Goal: Information Seeking & Learning: Learn about a topic

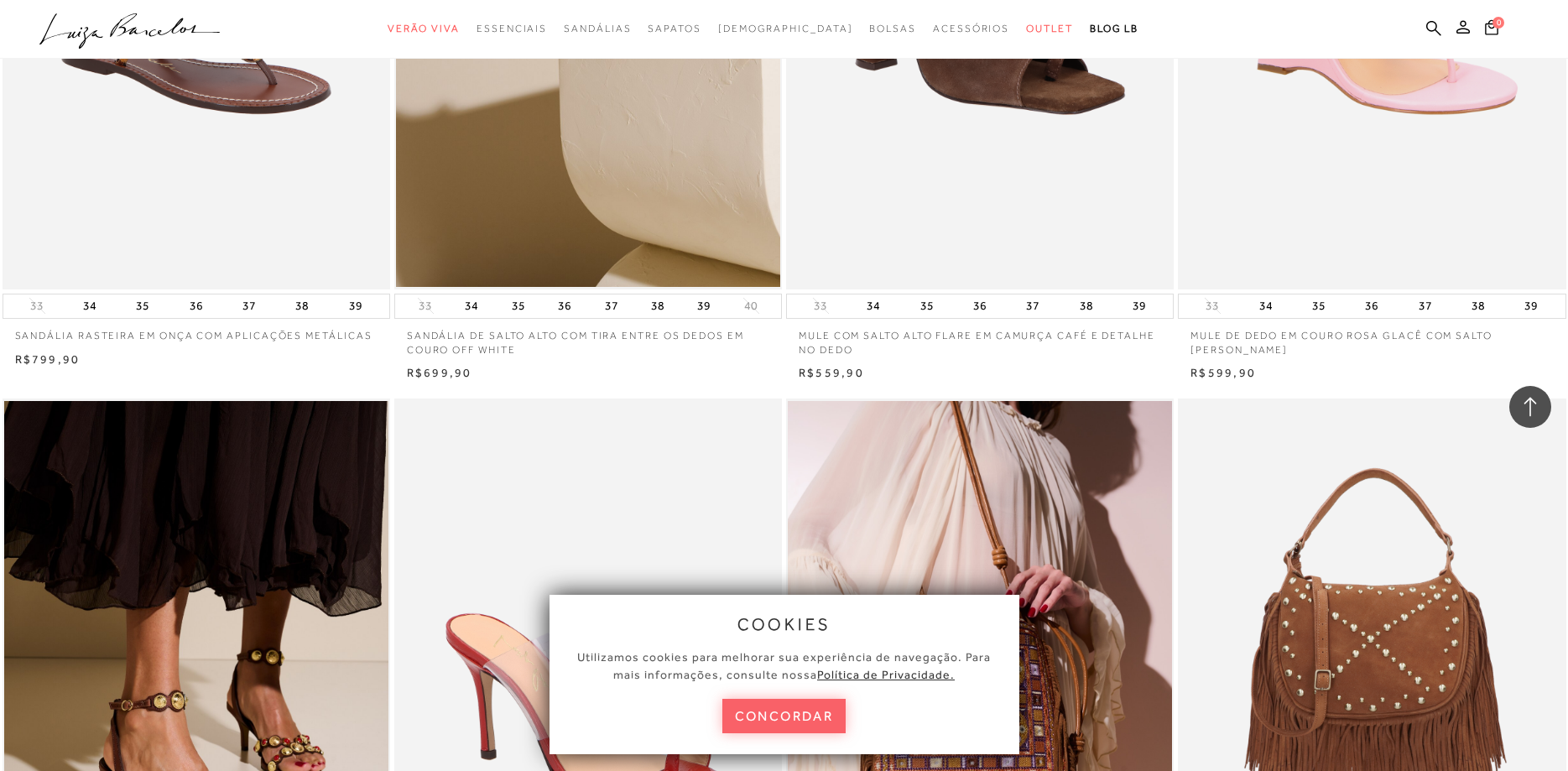
scroll to position [1284, 0]
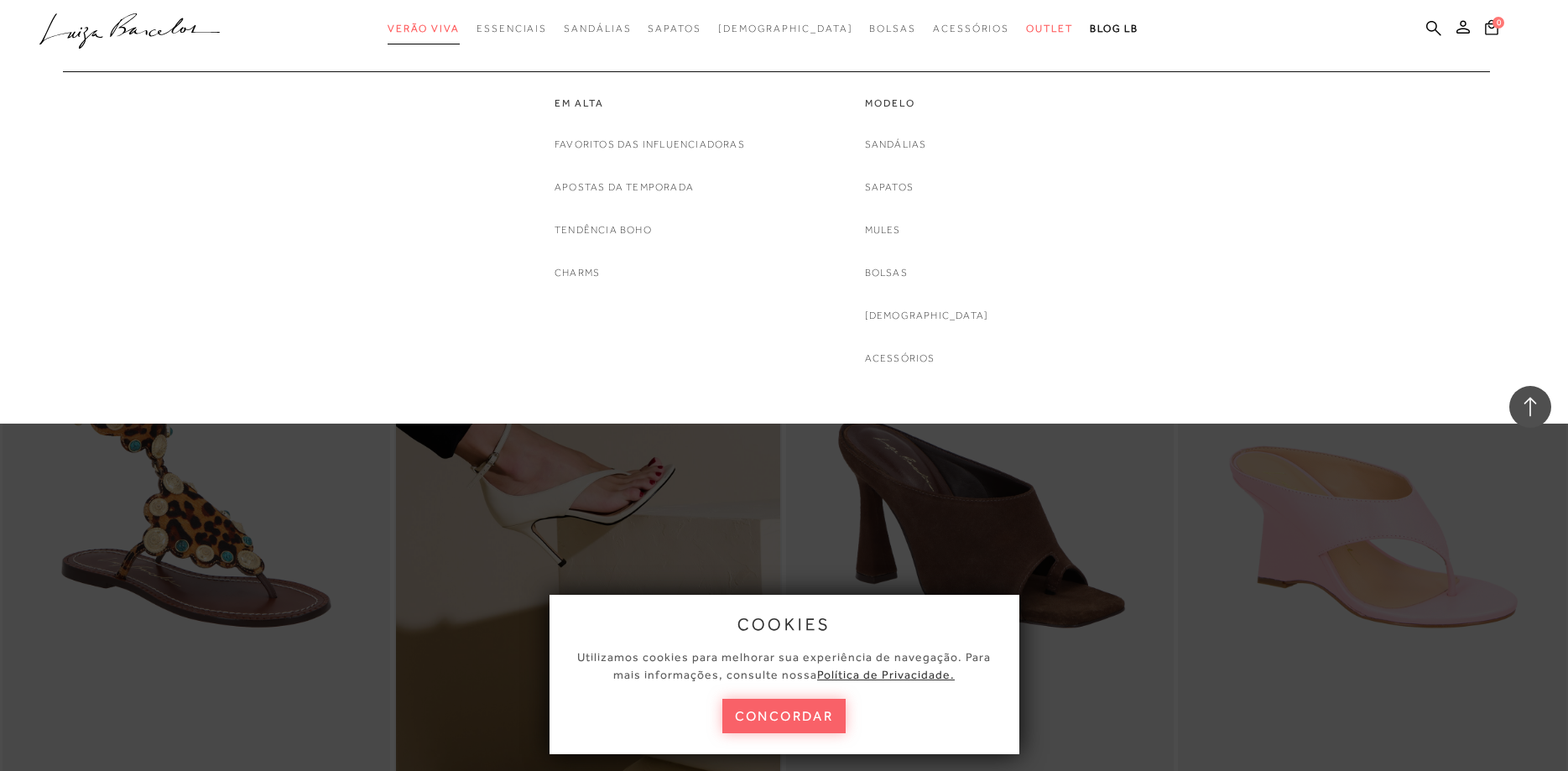
click at [456, 27] on span "Verão Viva" at bounding box center [424, 28] width 72 height 12
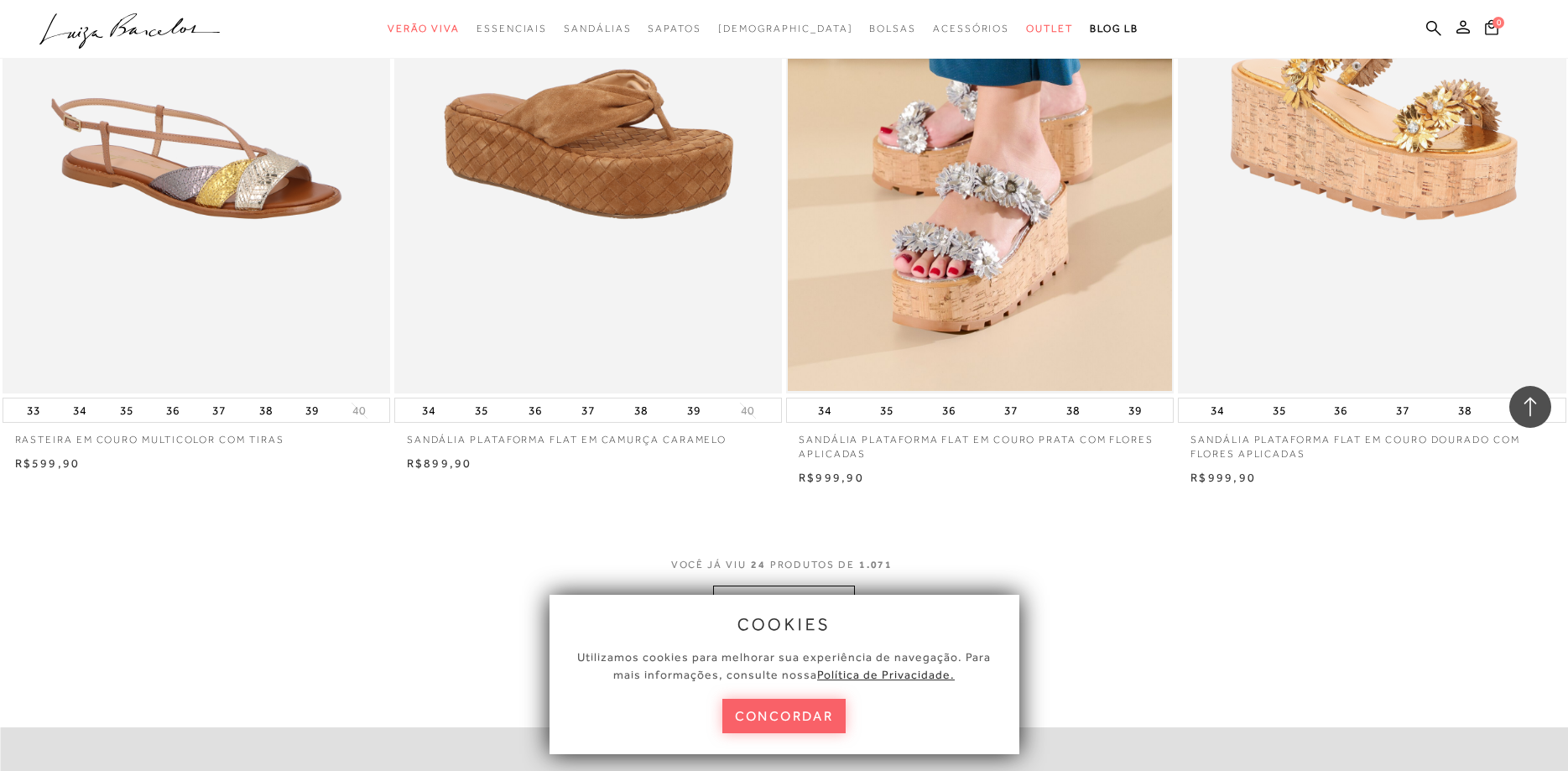
scroll to position [3851, 0]
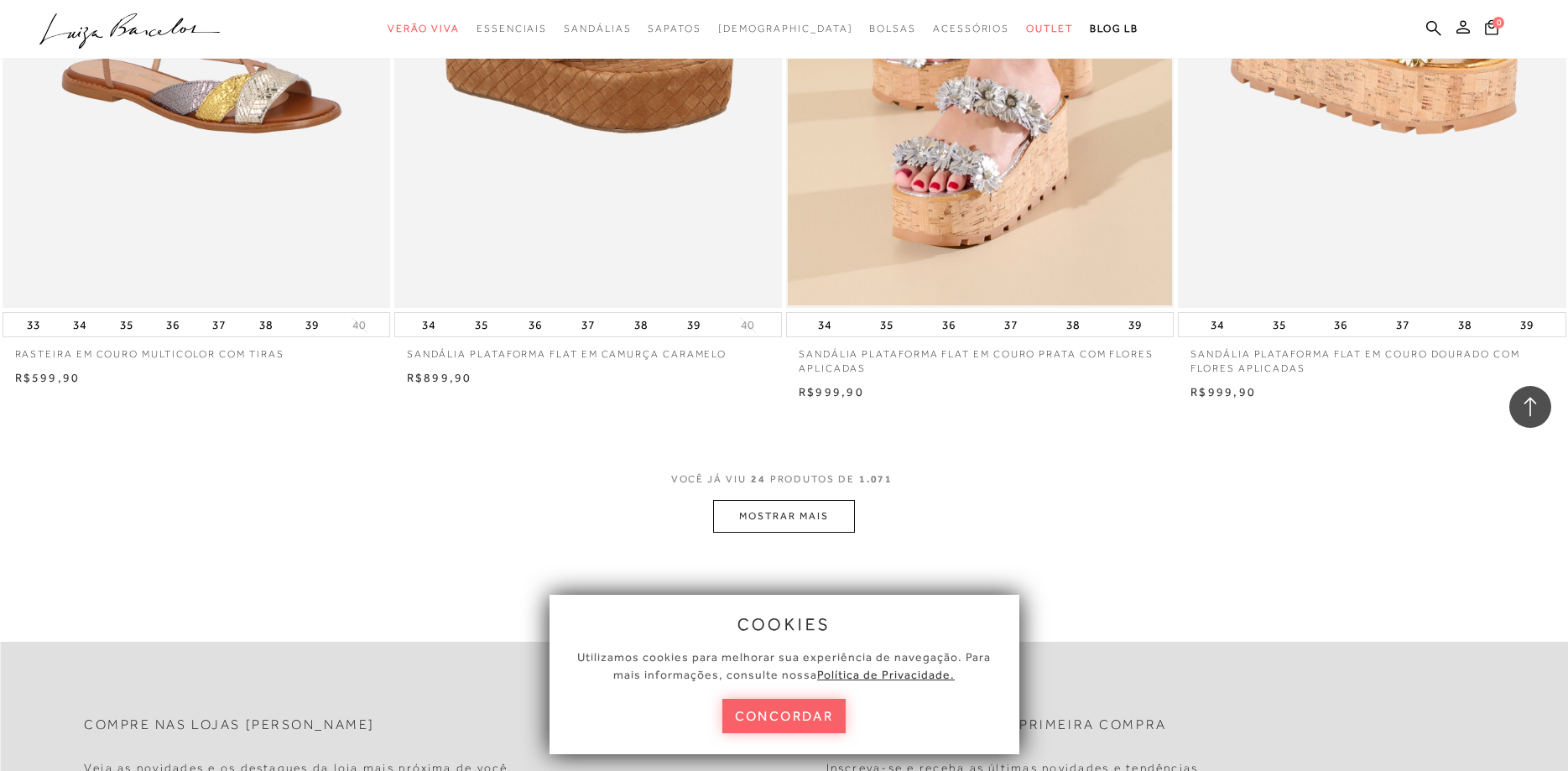
click at [793, 516] on button "MOSTRAR MAIS" at bounding box center [784, 516] width 141 height 33
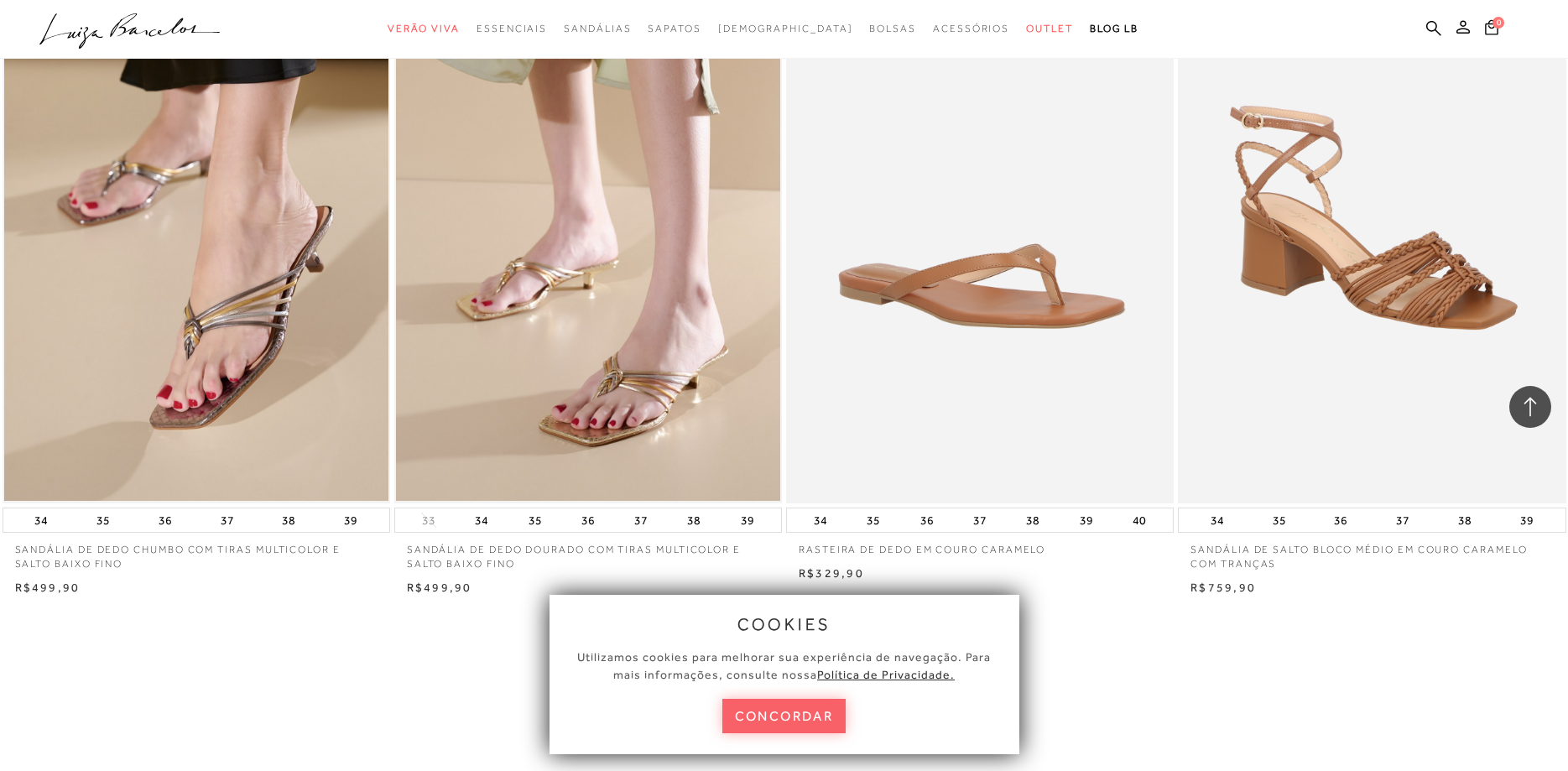
scroll to position [8302, 0]
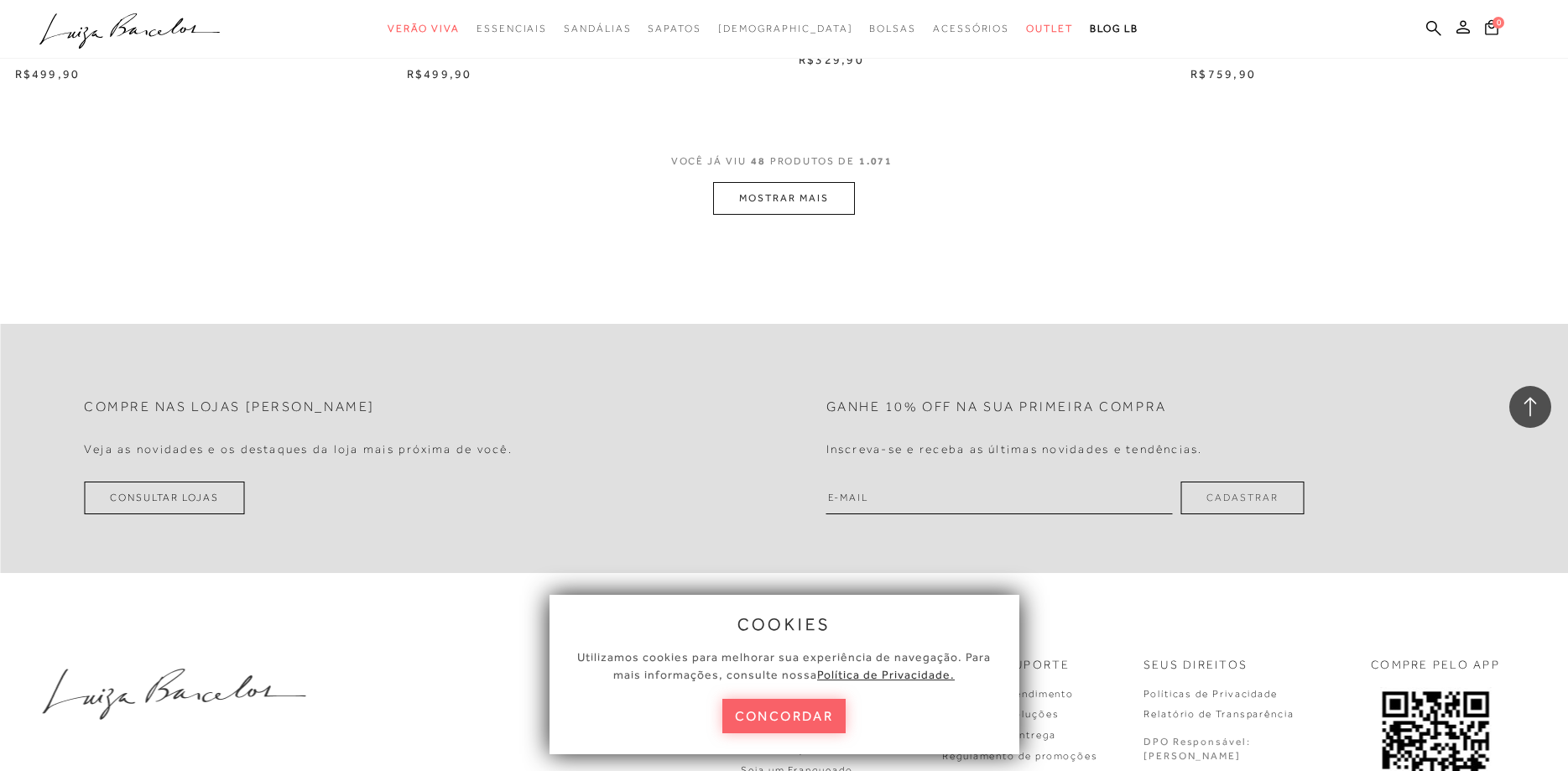
click at [808, 195] on button "MOSTRAR MAIS" at bounding box center [784, 198] width 141 height 33
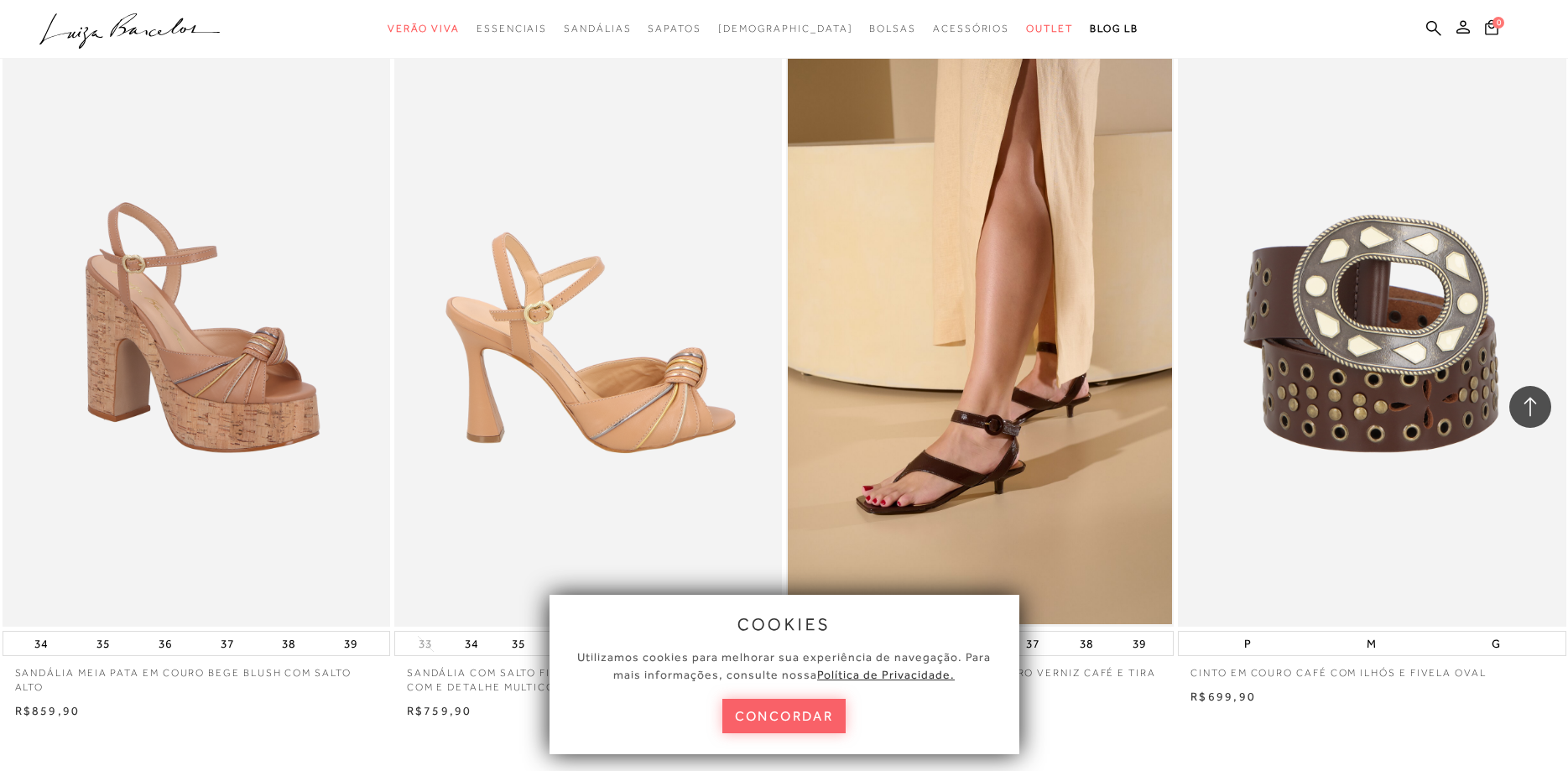
scroll to position [12238, 0]
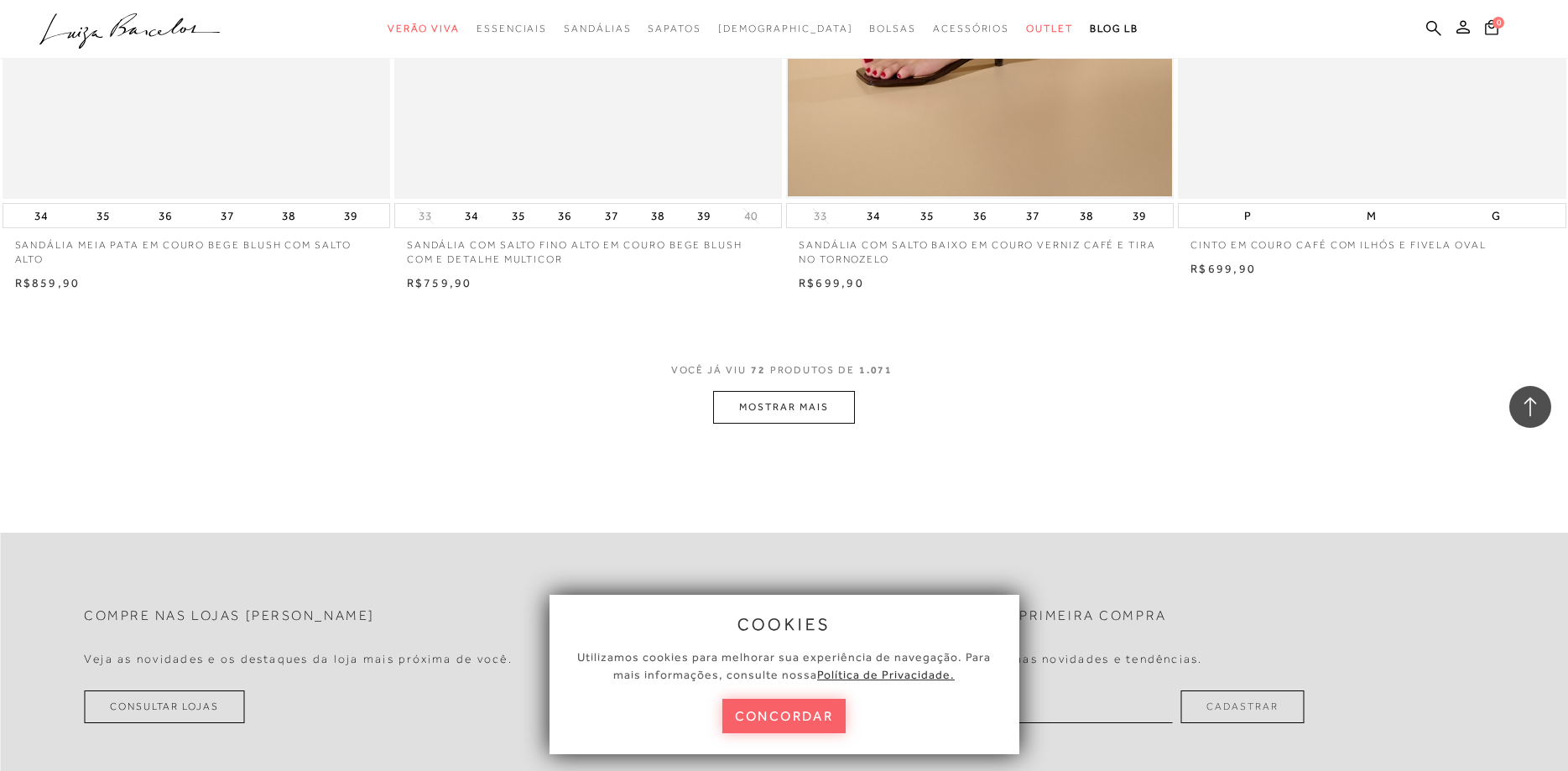
click at [828, 407] on button "MOSTRAR MAIS" at bounding box center [784, 407] width 141 height 33
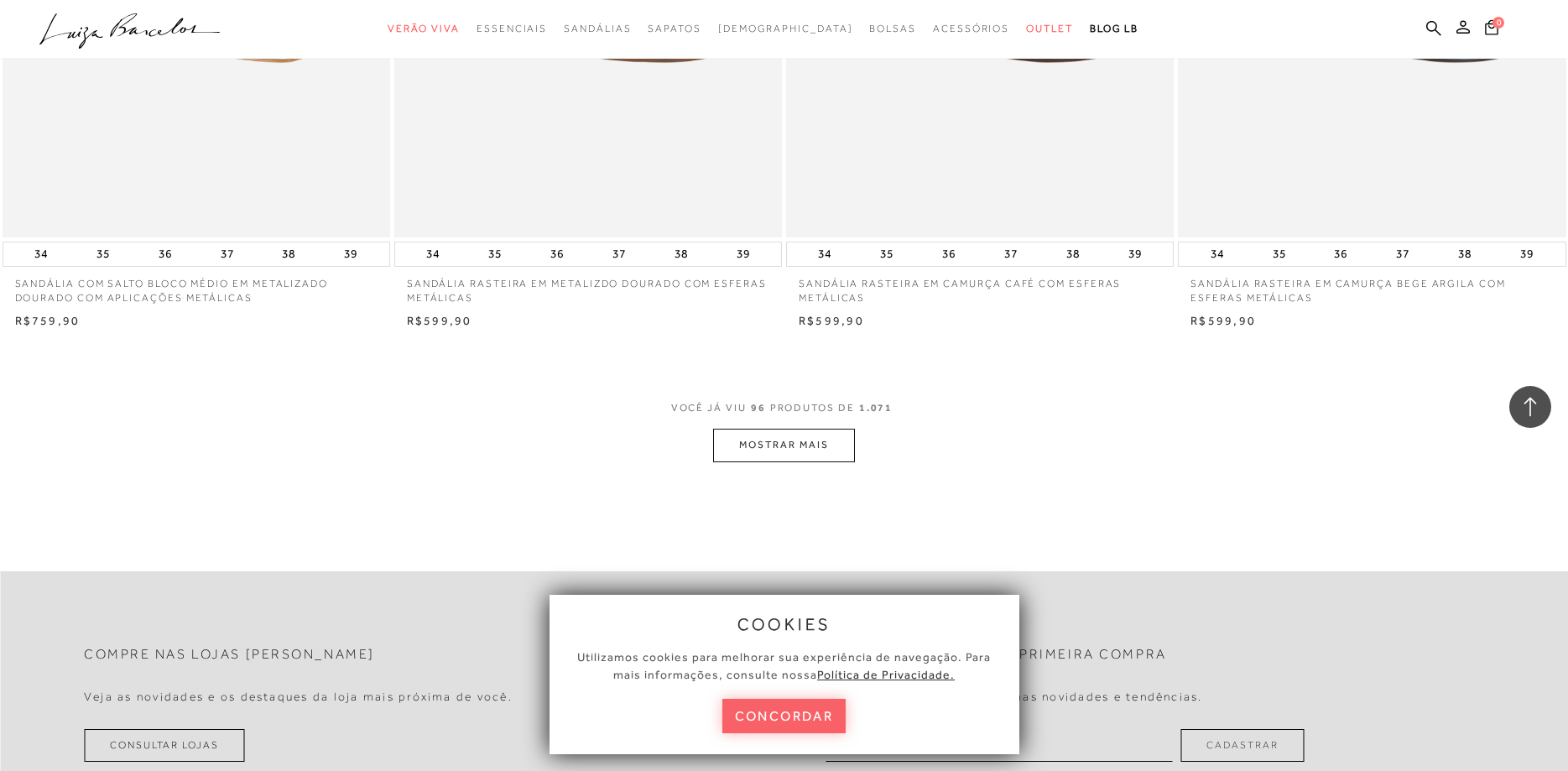
scroll to position [16517, 0]
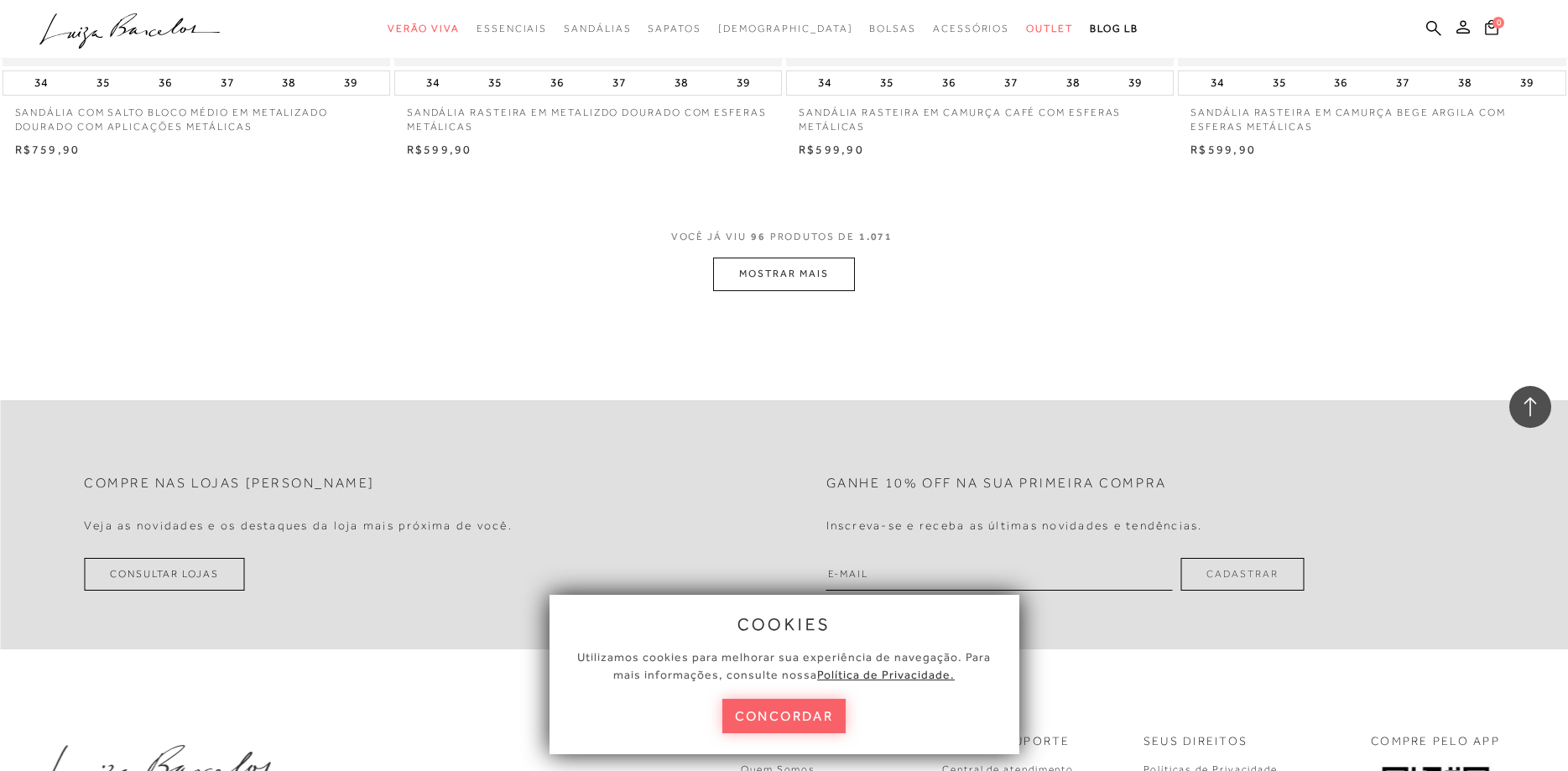
click at [816, 266] on button "MOSTRAR MAIS" at bounding box center [784, 273] width 141 height 33
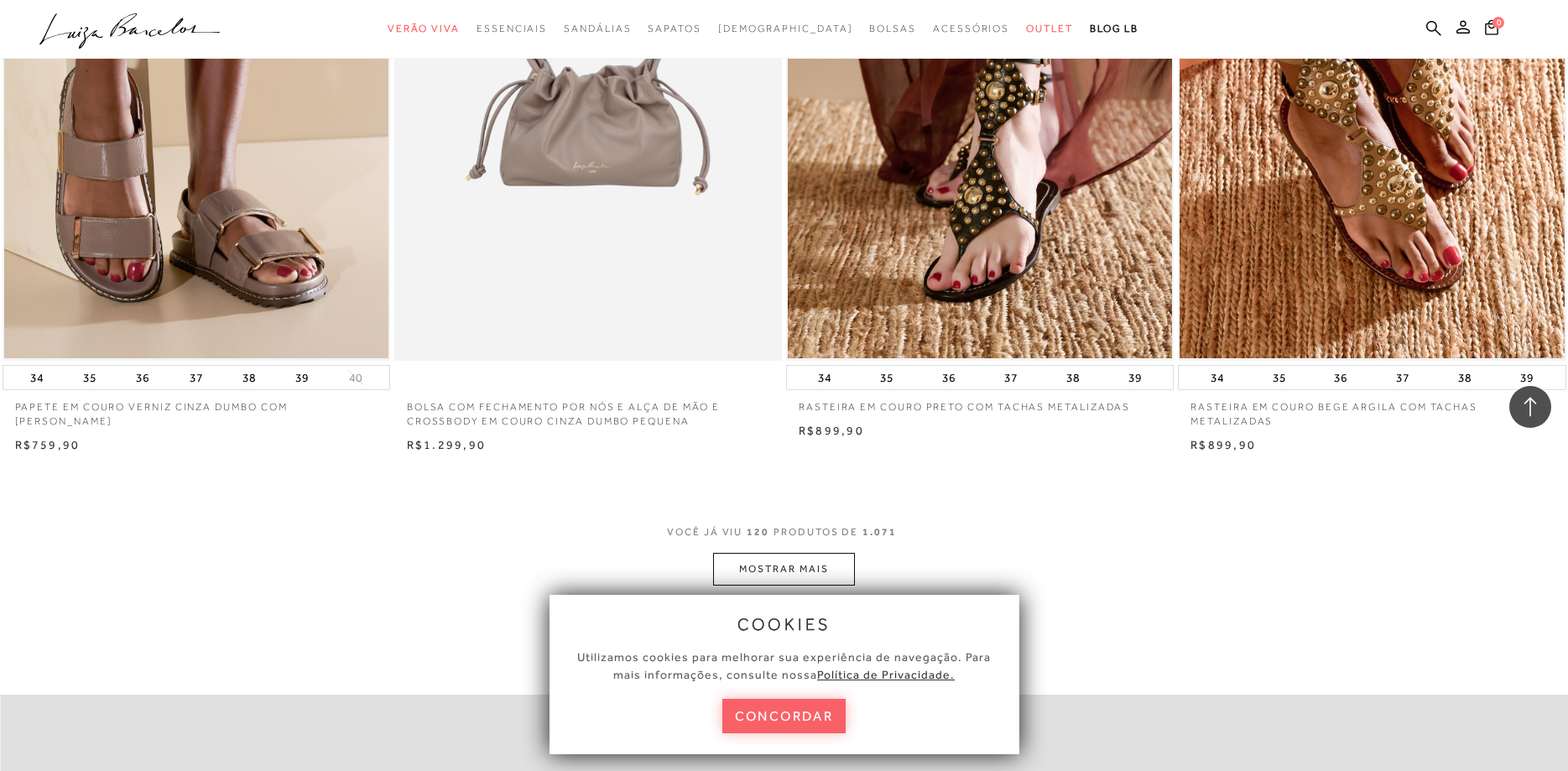
scroll to position [20625, 0]
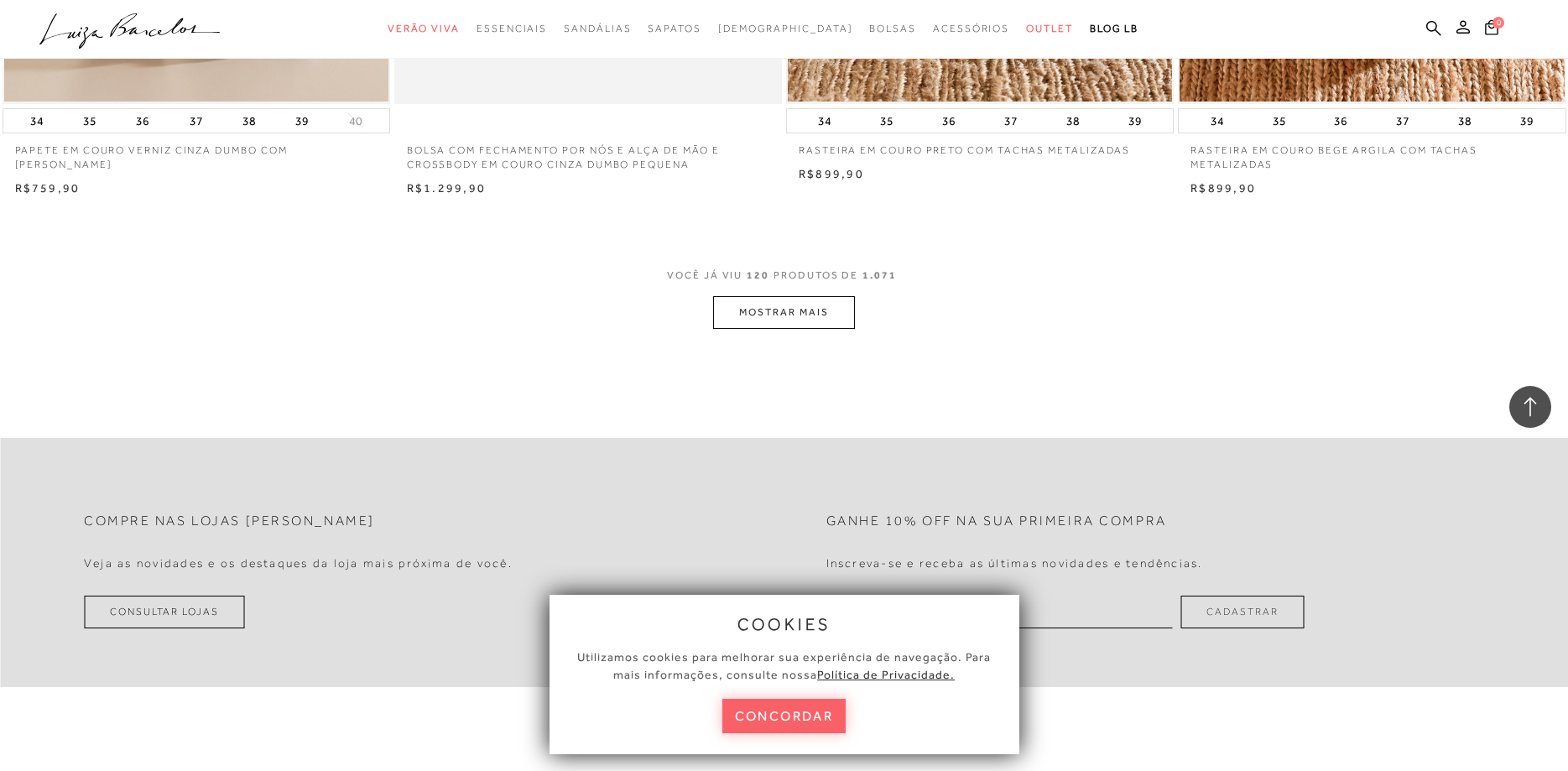
click at [816, 317] on button "MOSTRAR MAIS" at bounding box center [784, 312] width 141 height 33
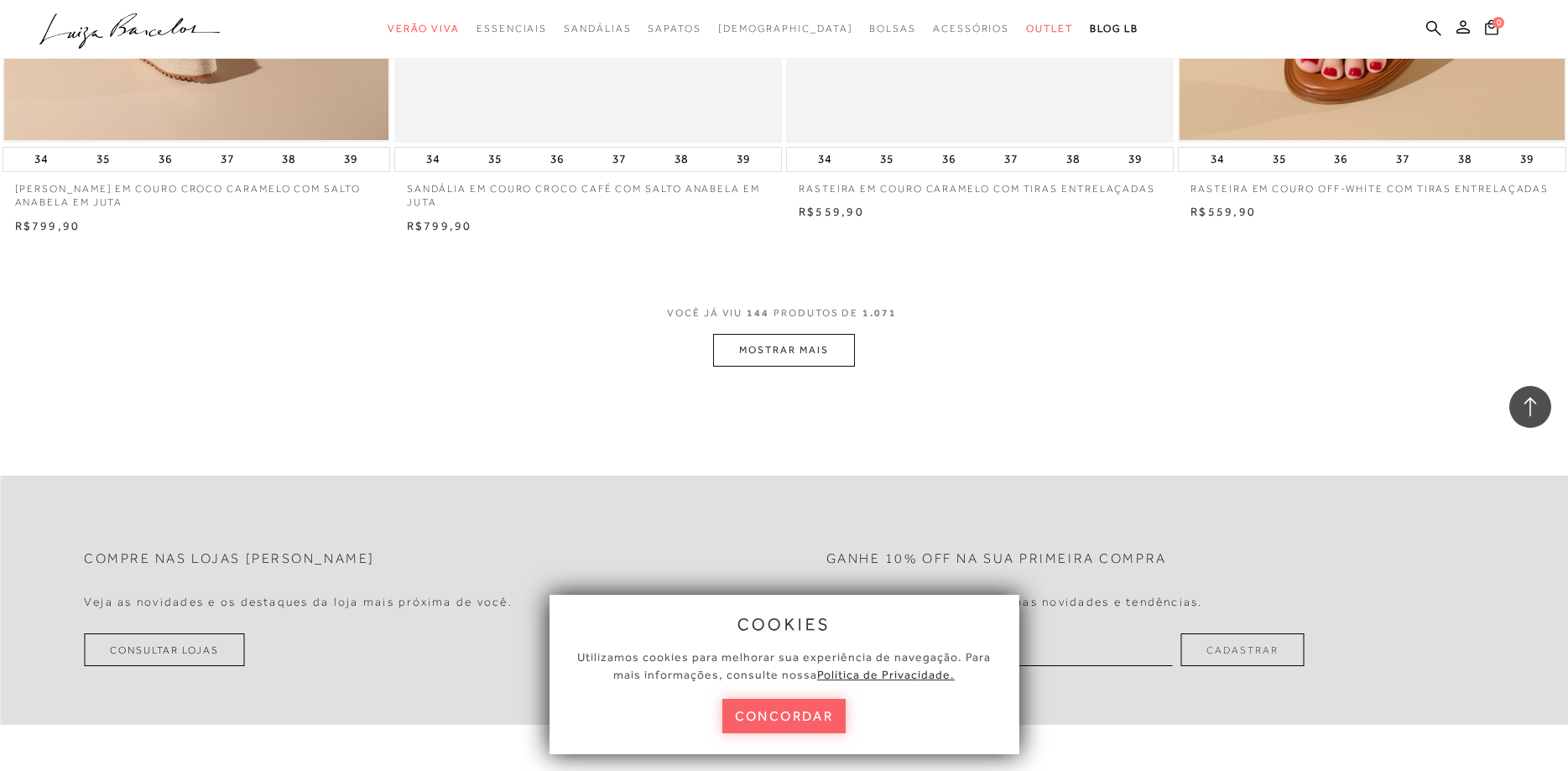
scroll to position [24819, 0]
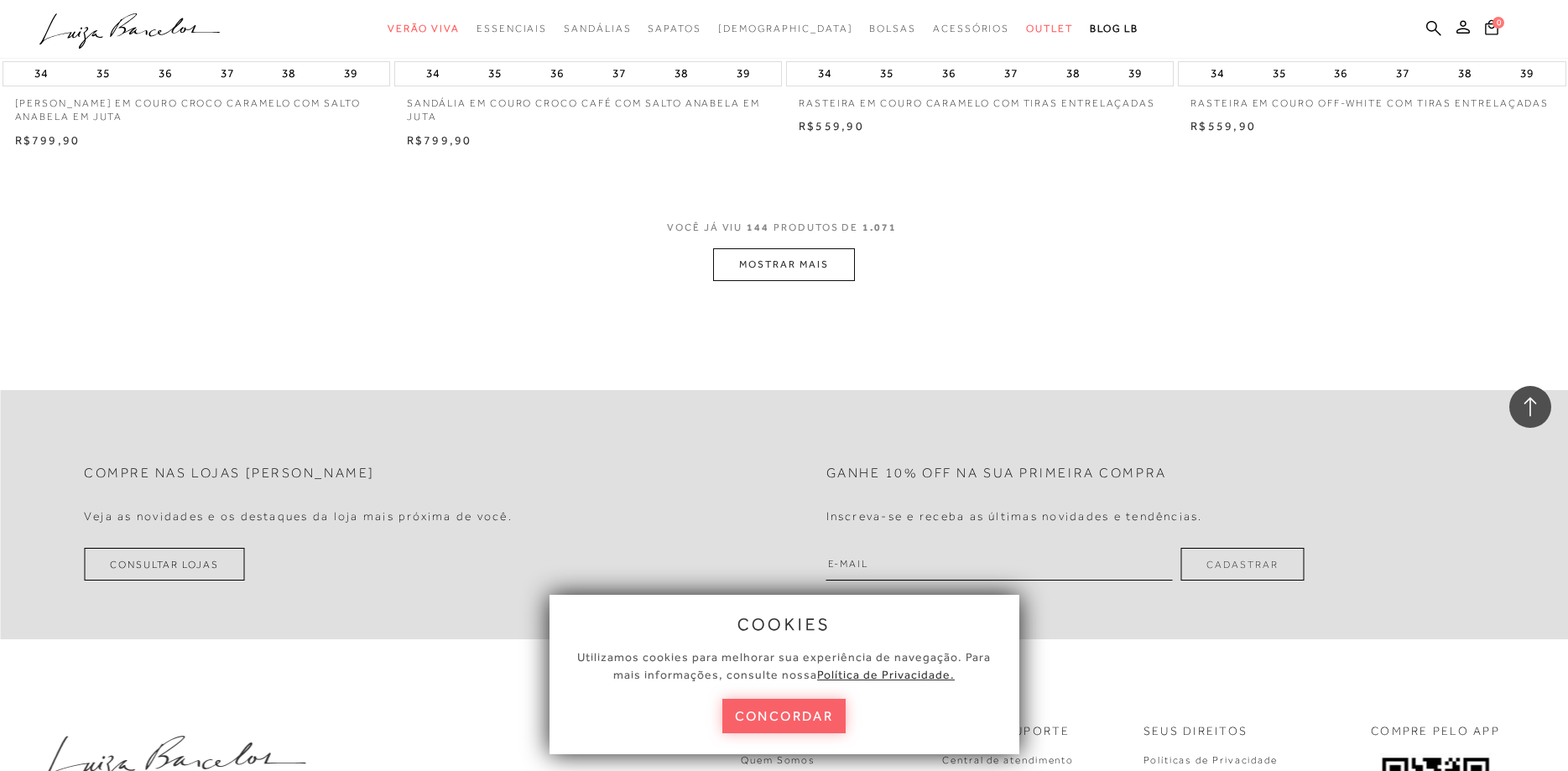
click at [809, 273] on button "MOSTRAR MAIS" at bounding box center [784, 264] width 141 height 33
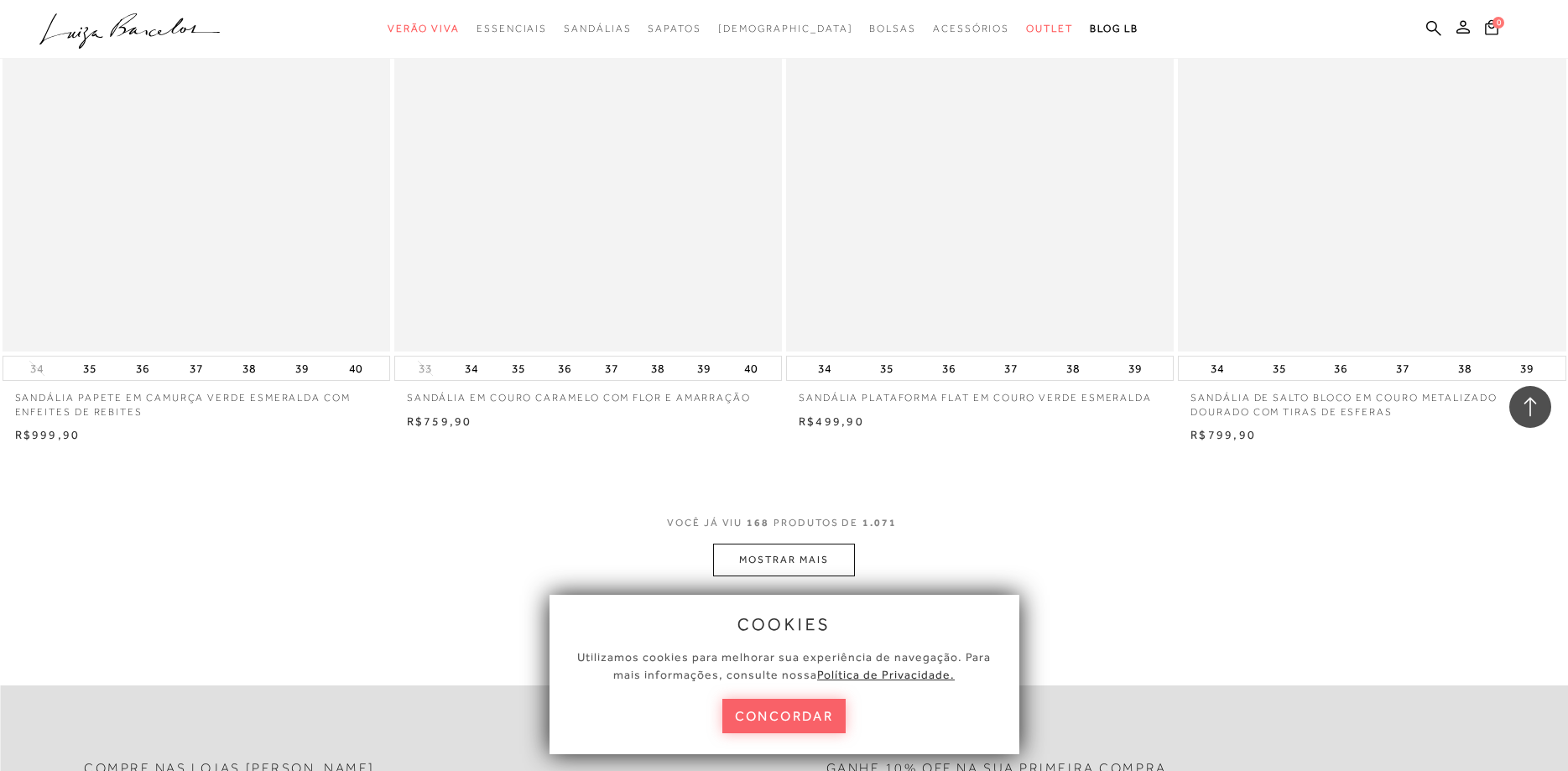
scroll to position [28756, 0]
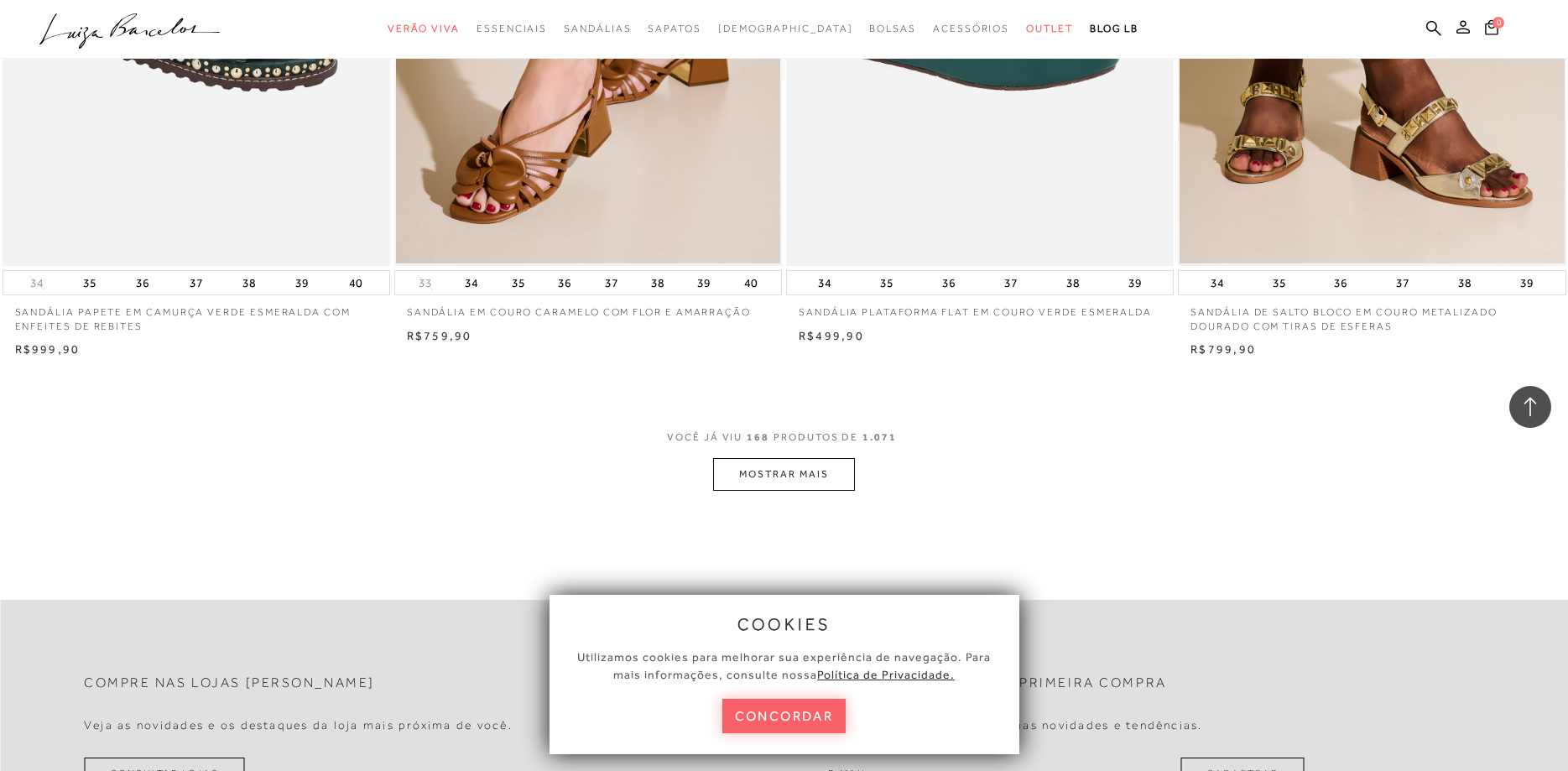
click at [794, 465] on button "MOSTRAR MAIS" at bounding box center [784, 474] width 141 height 33
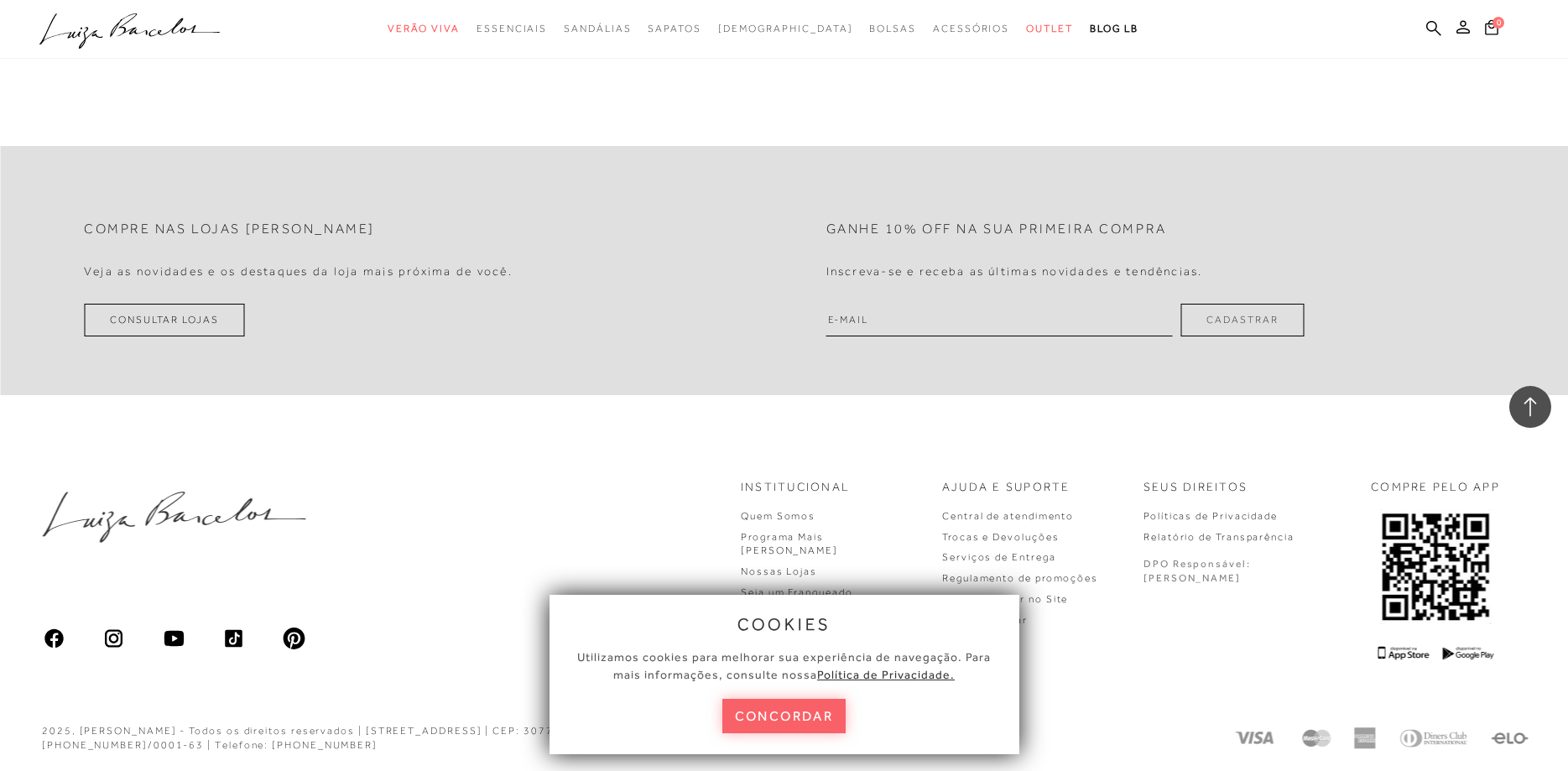
scroll to position [33013, 0]
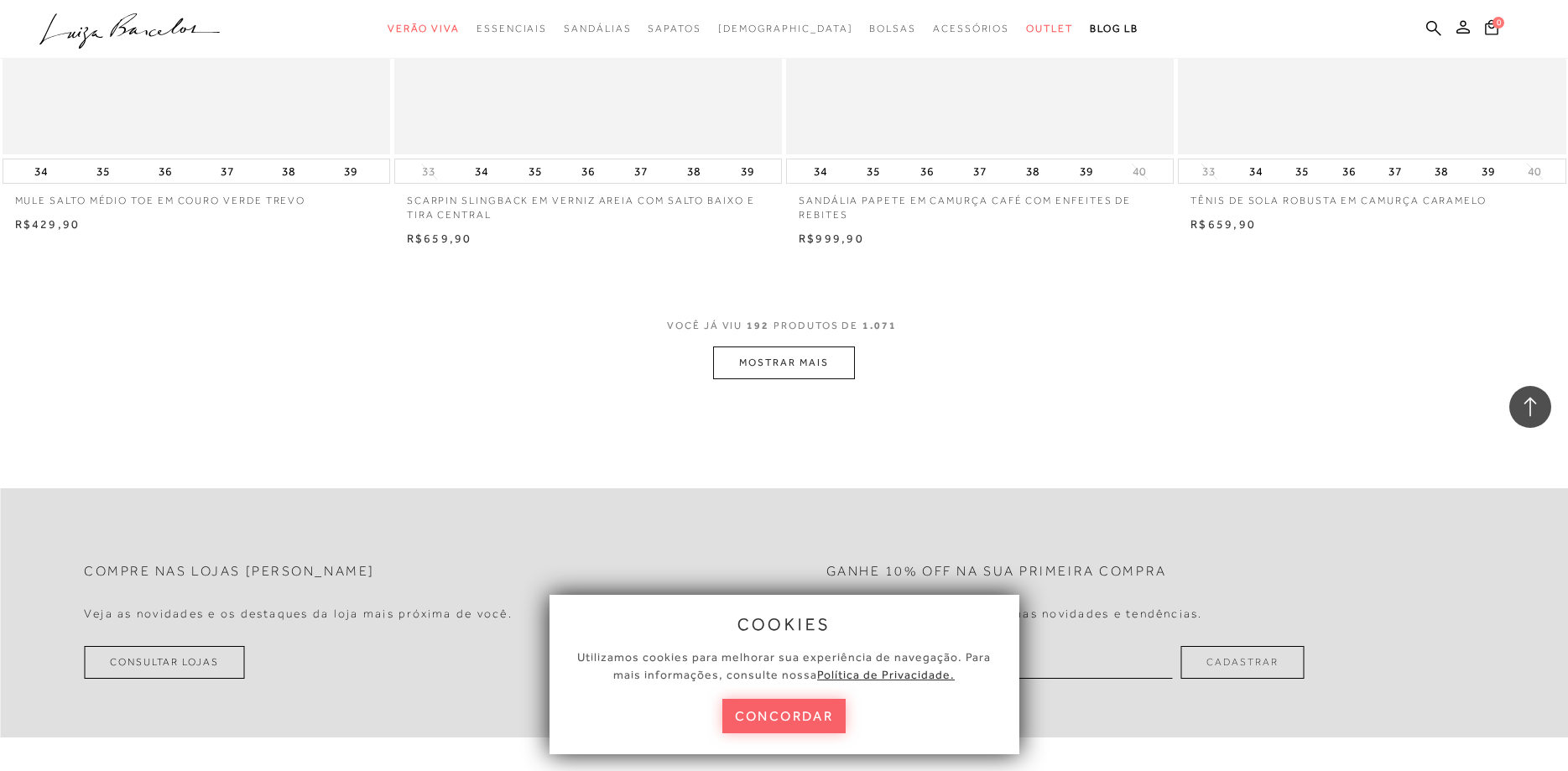
click at [777, 351] on button "MOSTRAR MAIS" at bounding box center [784, 362] width 141 height 33
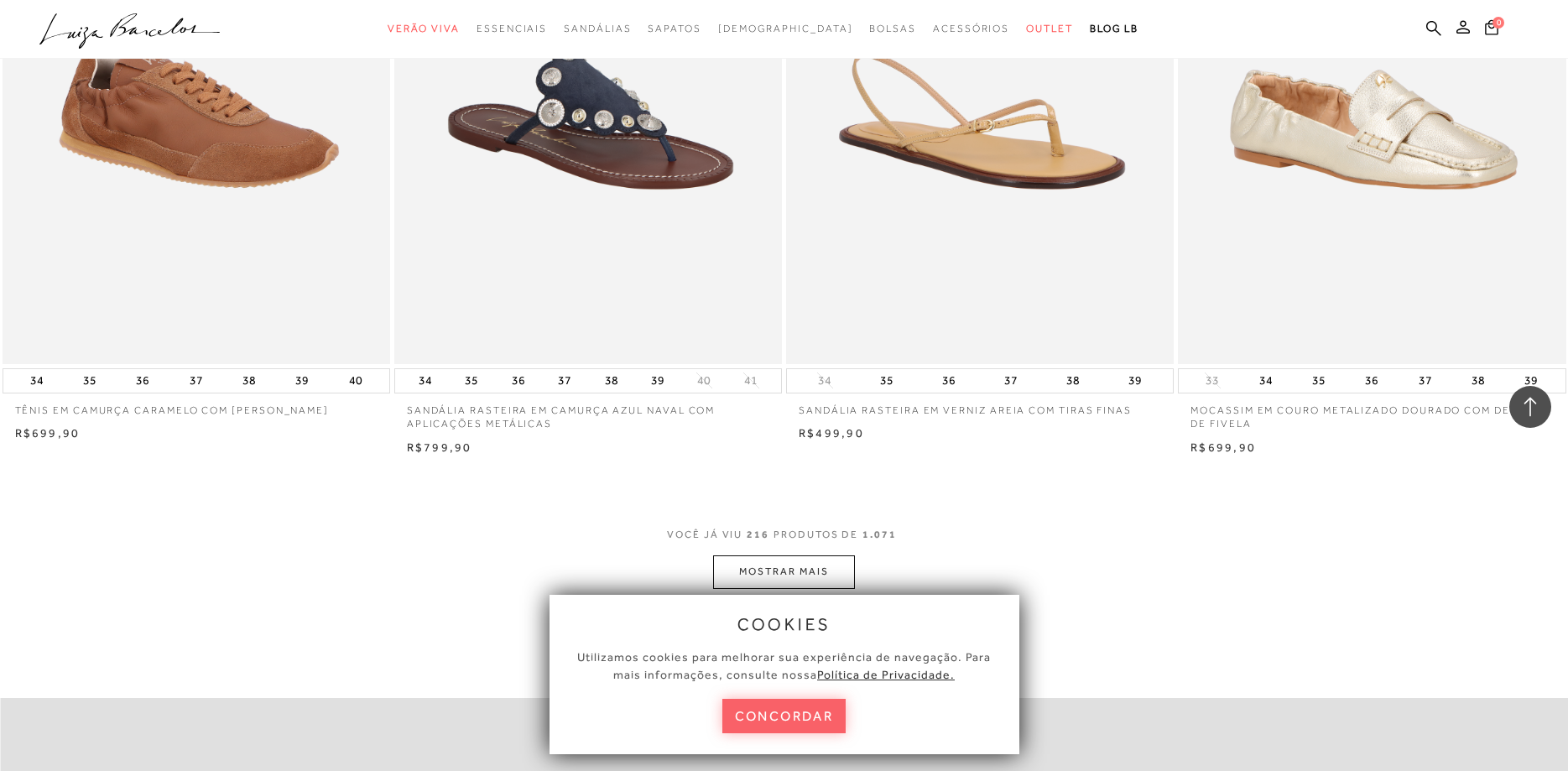
scroll to position [37377, 0]
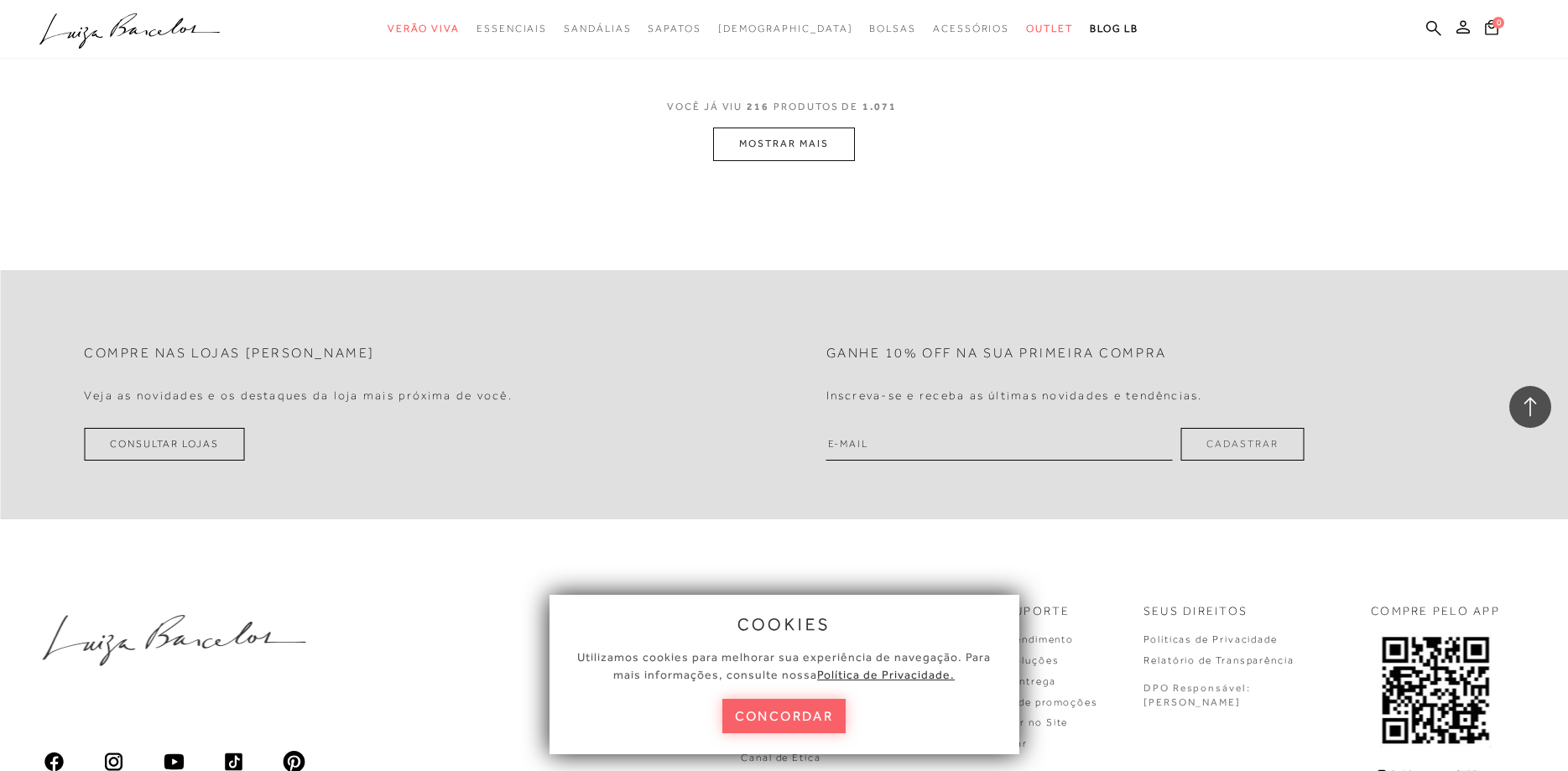
click at [769, 137] on button "MOSTRAR MAIS" at bounding box center [784, 143] width 141 height 33
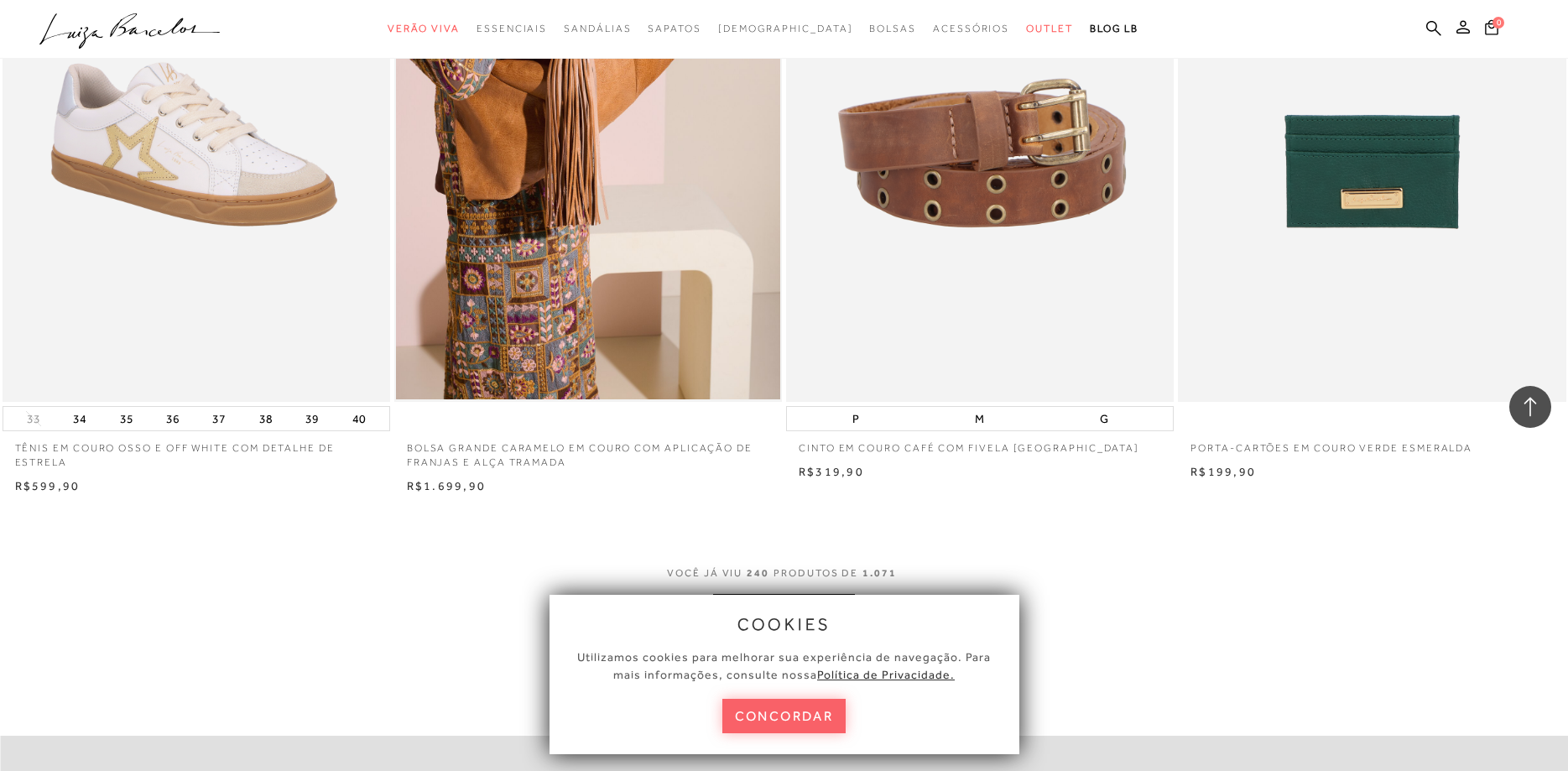
scroll to position [41143, 0]
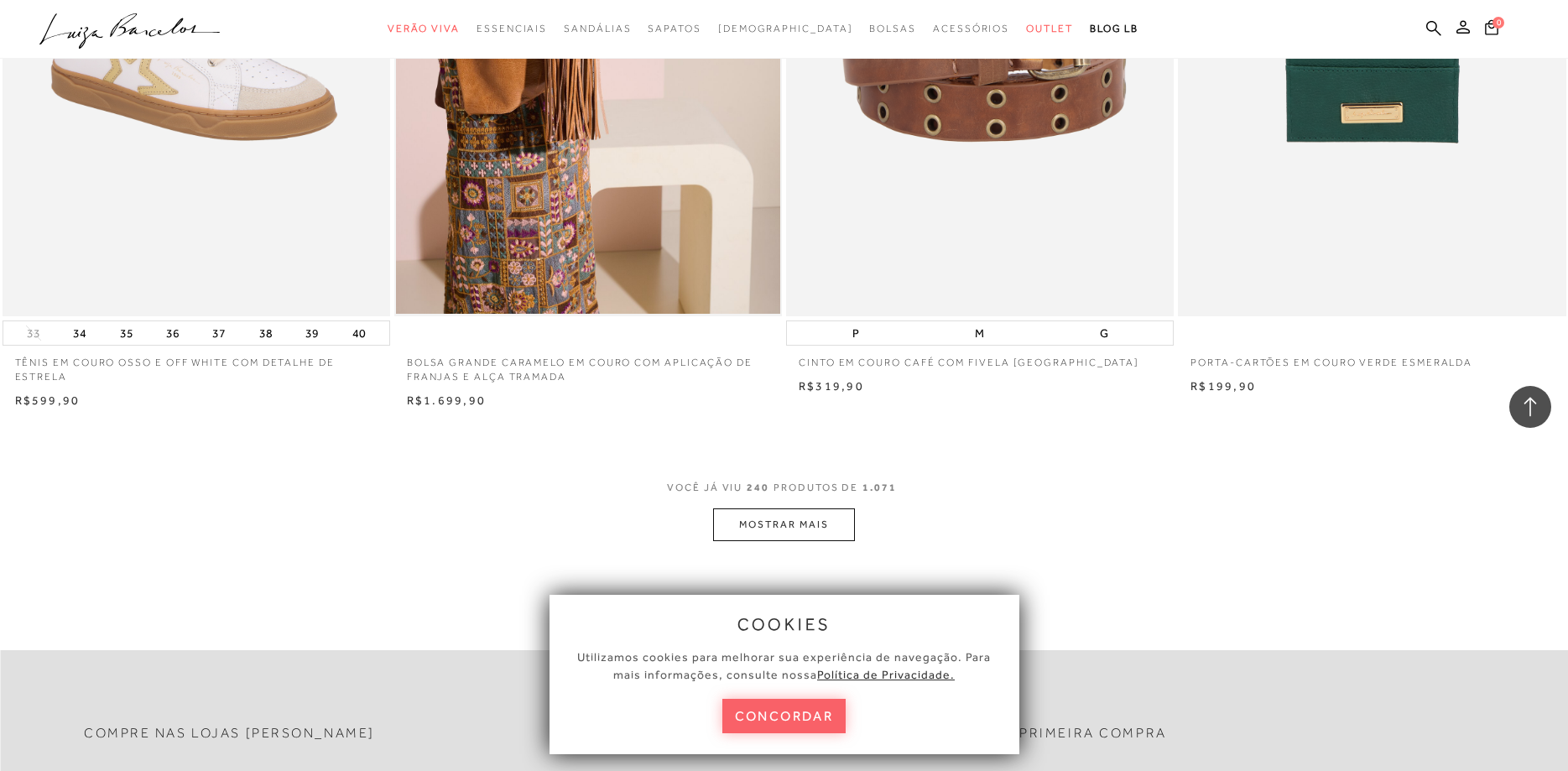
click at [762, 529] on button "MOSTRAR MAIS" at bounding box center [784, 524] width 141 height 33
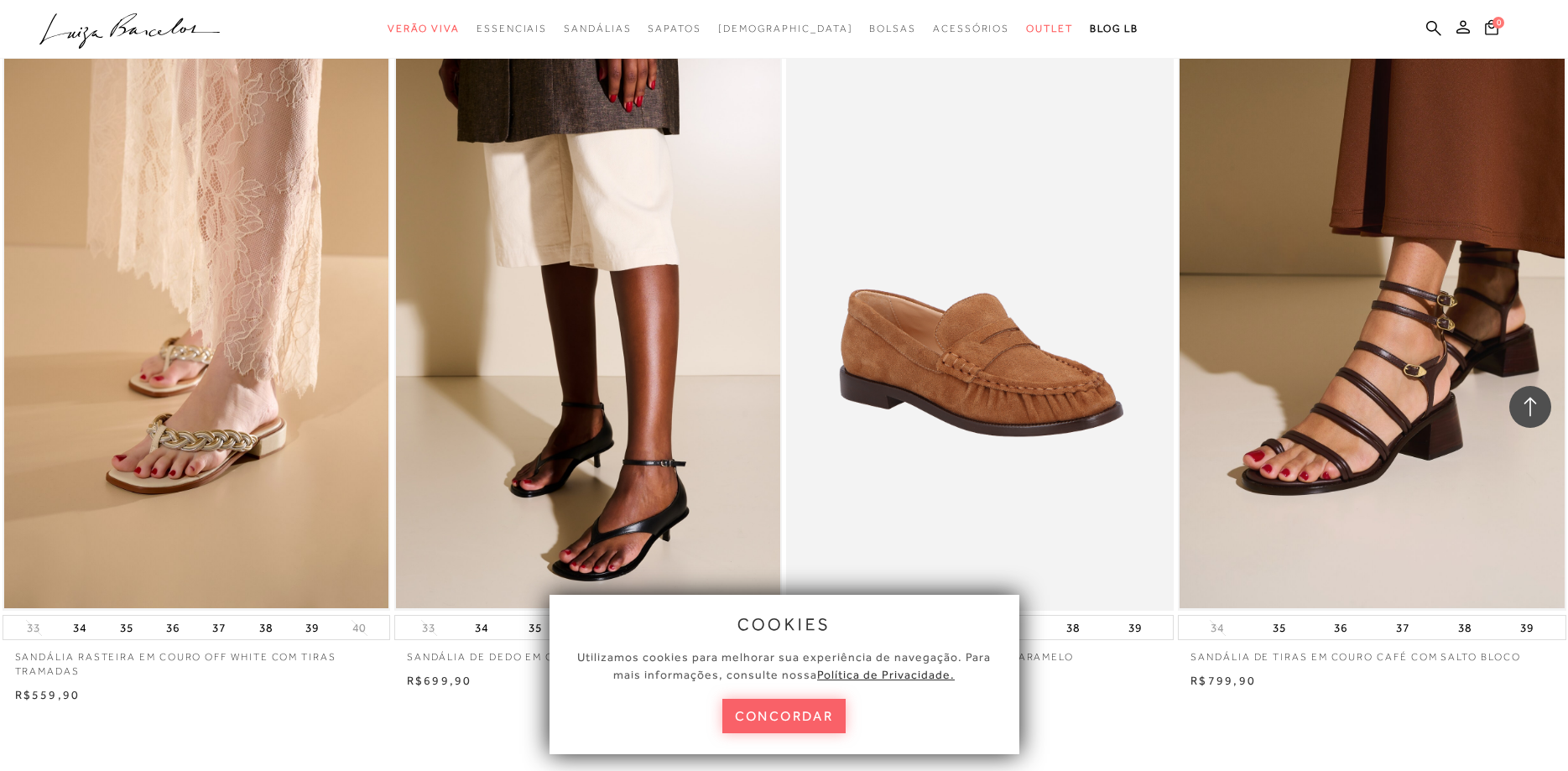
scroll to position [45421, 0]
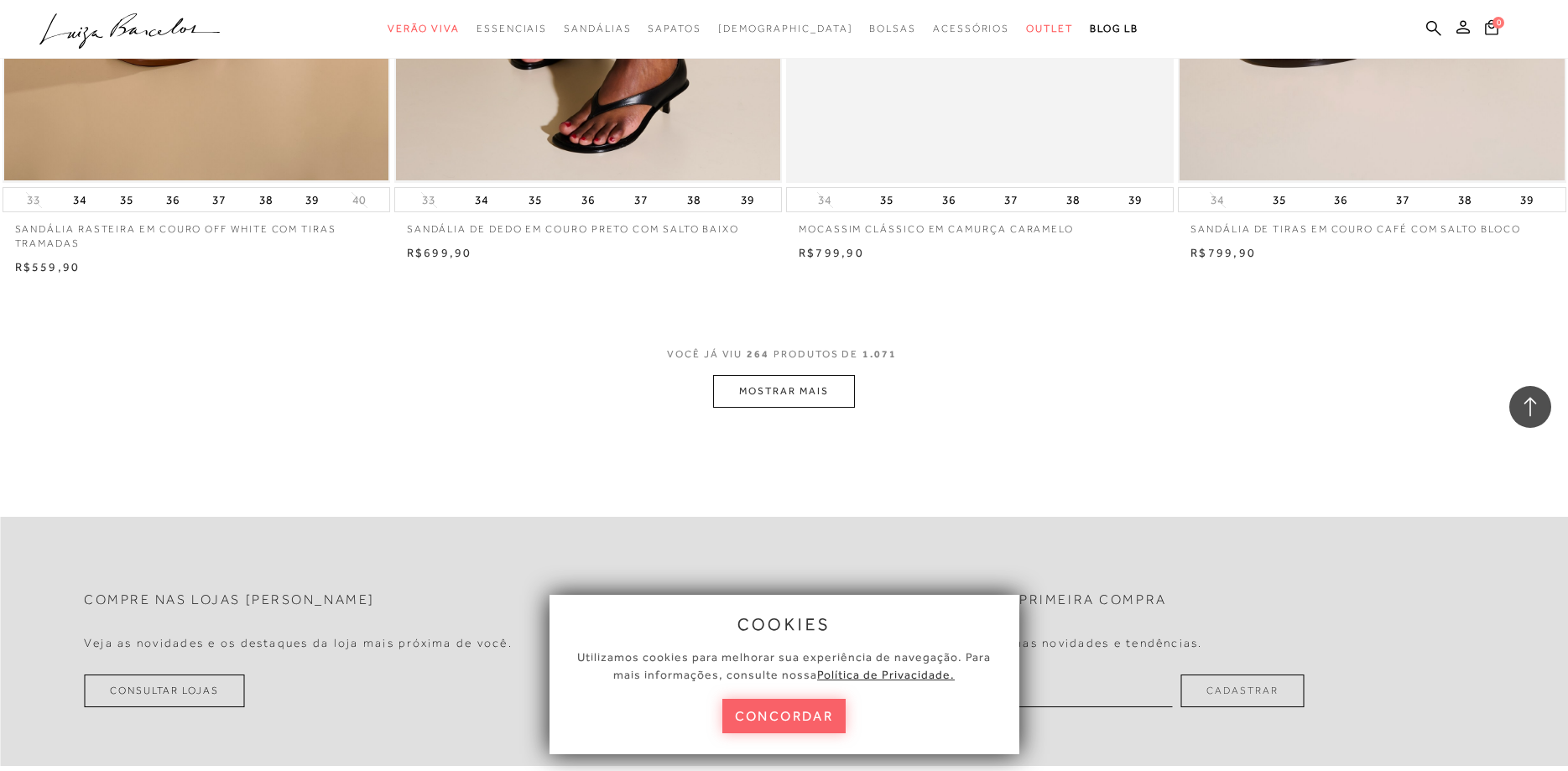
click at [796, 395] on button "MOSTRAR MAIS" at bounding box center [784, 391] width 141 height 33
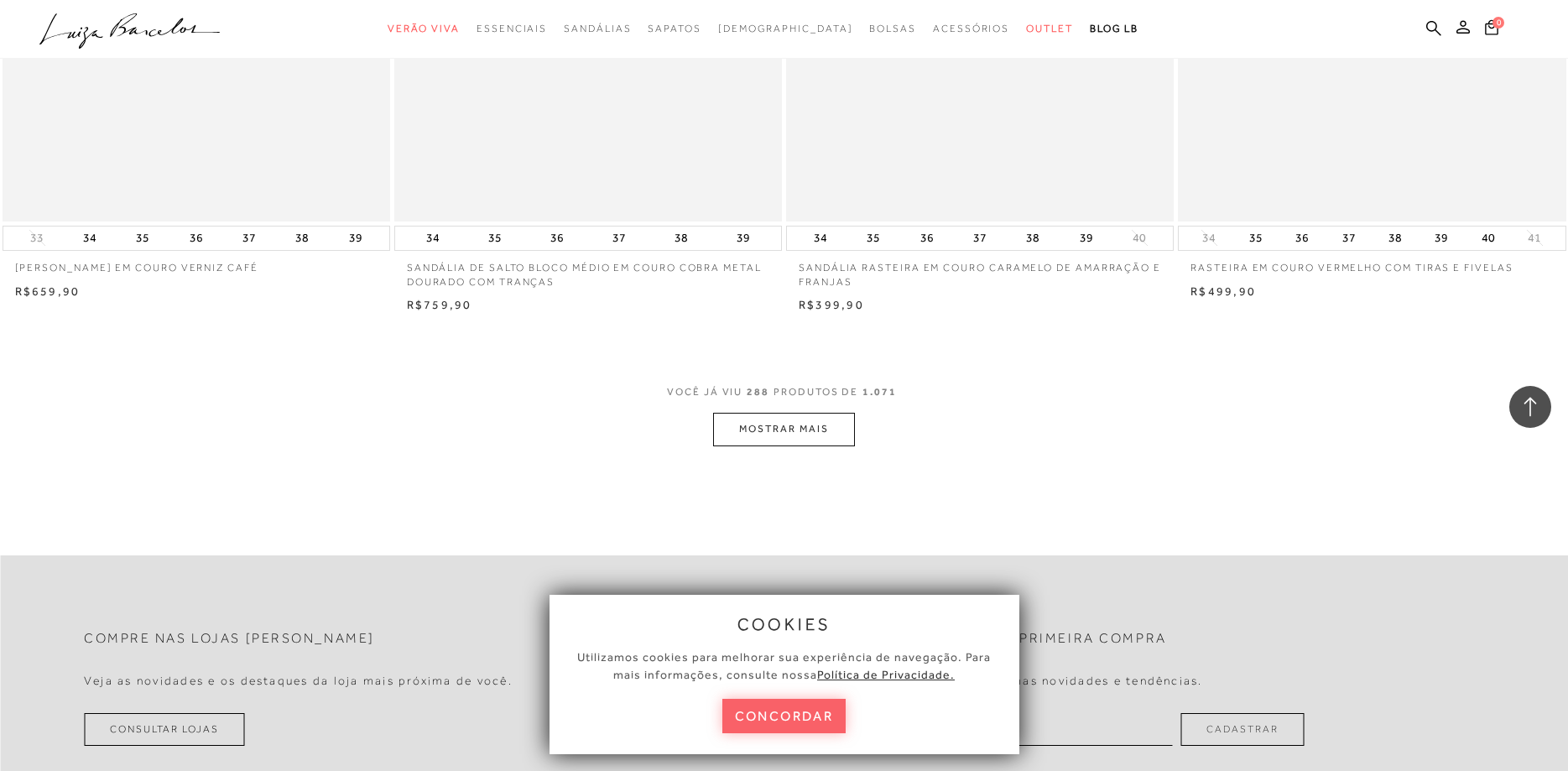
scroll to position [49615, 0]
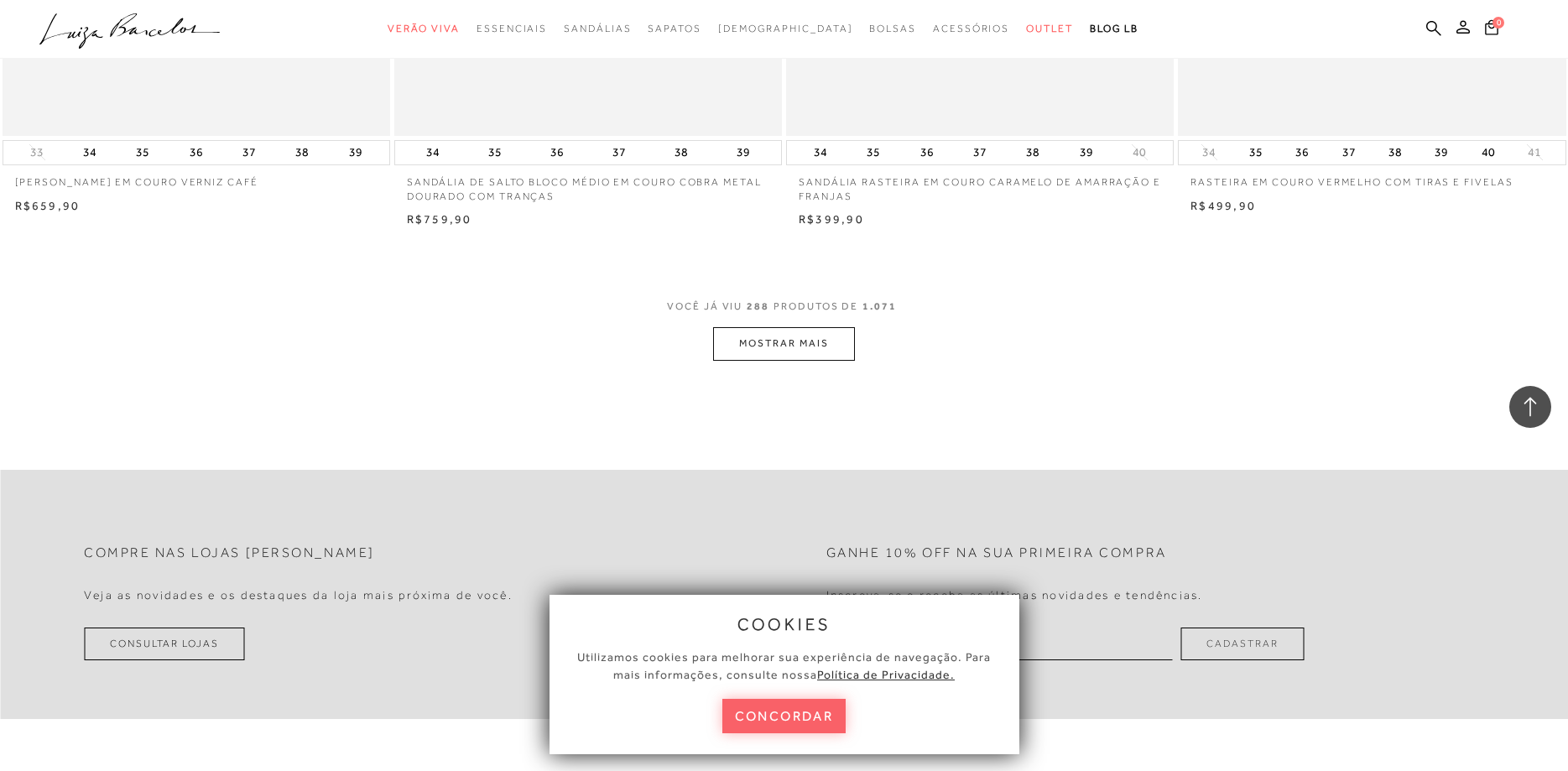
click at [751, 343] on button "MOSTRAR MAIS" at bounding box center [784, 343] width 141 height 33
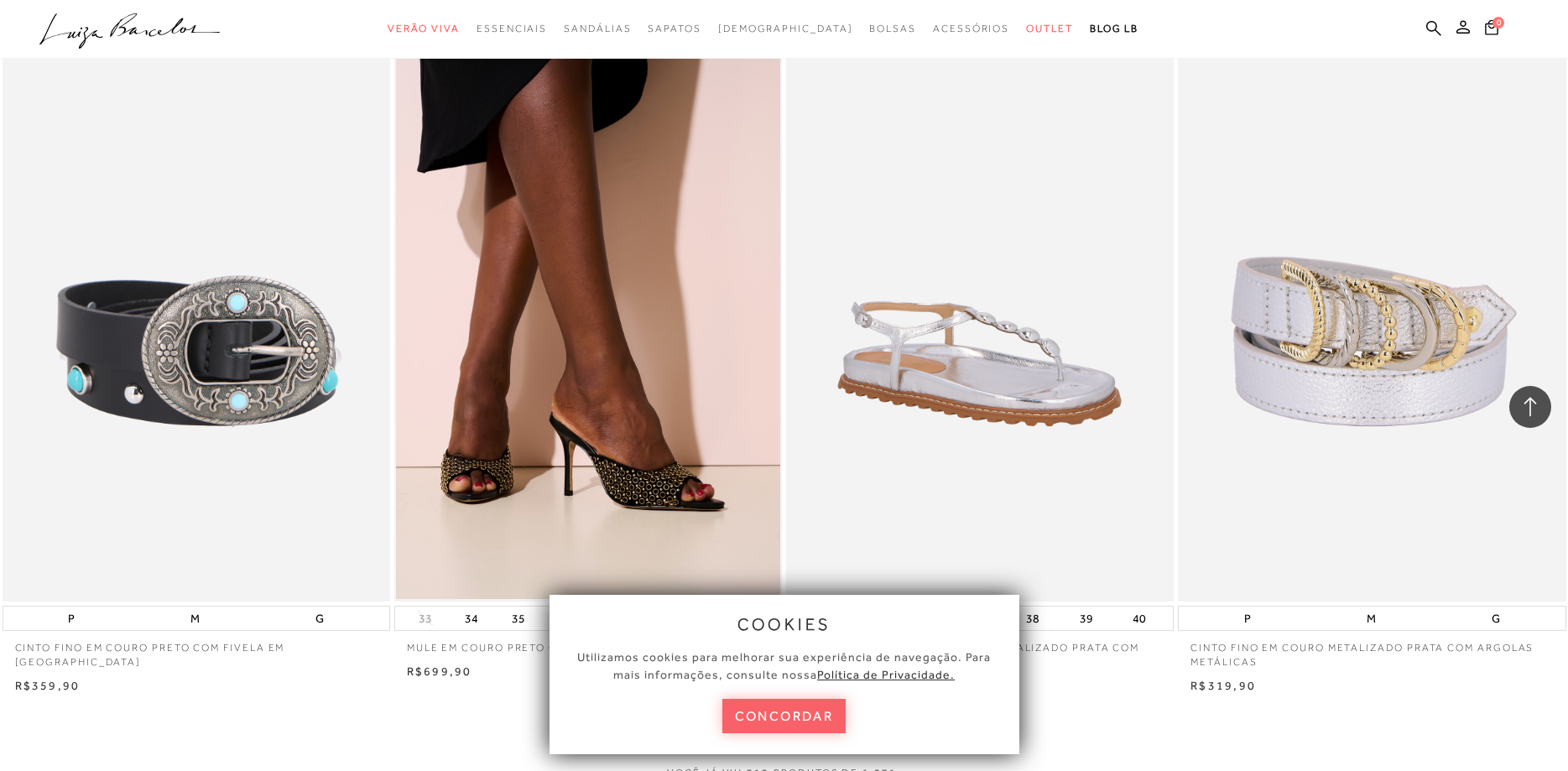
scroll to position [53723, 0]
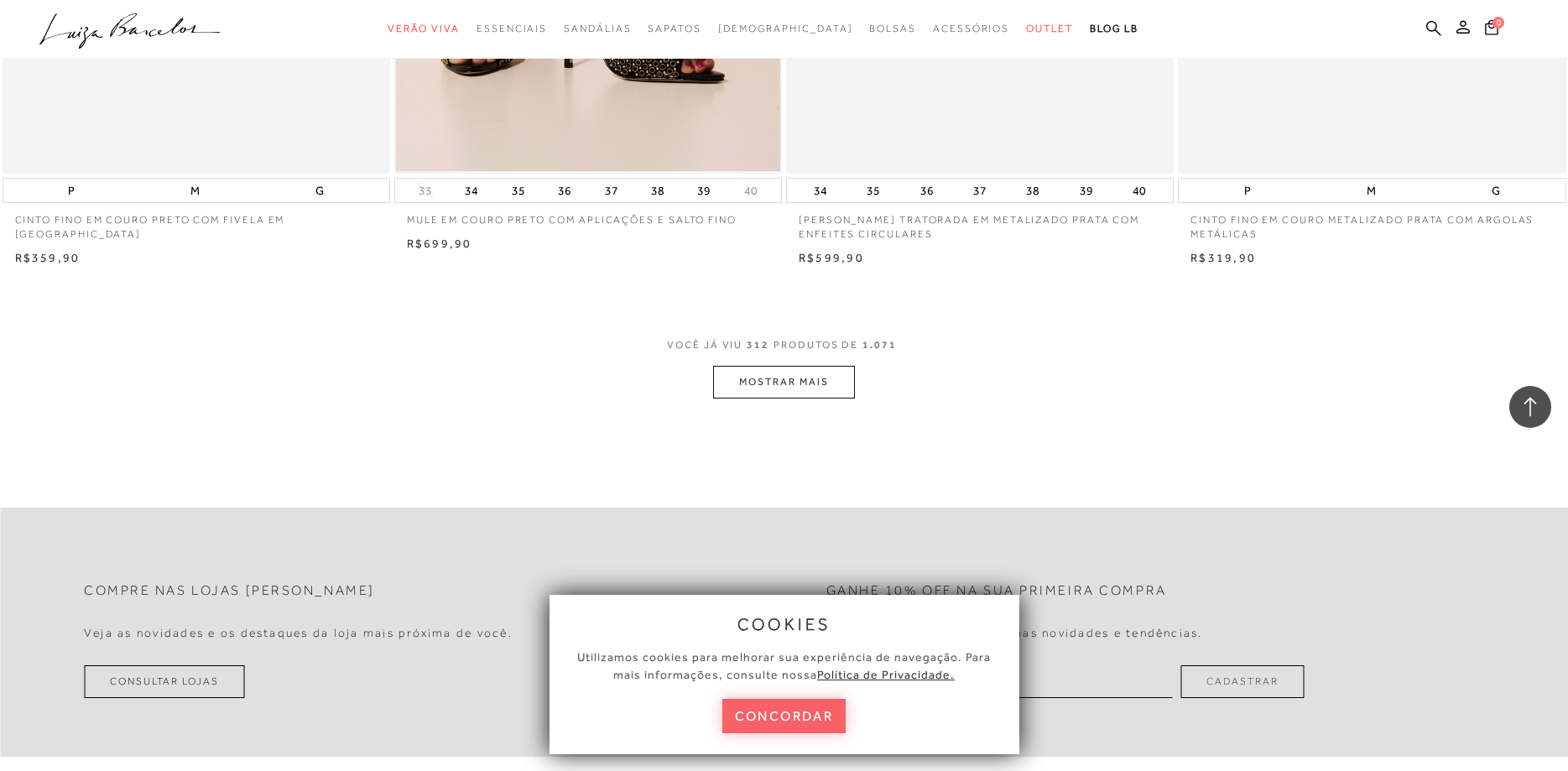
click at [769, 374] on button "MOSTRAR MAIS" at bounding box center [784, 382] width 141 height 33
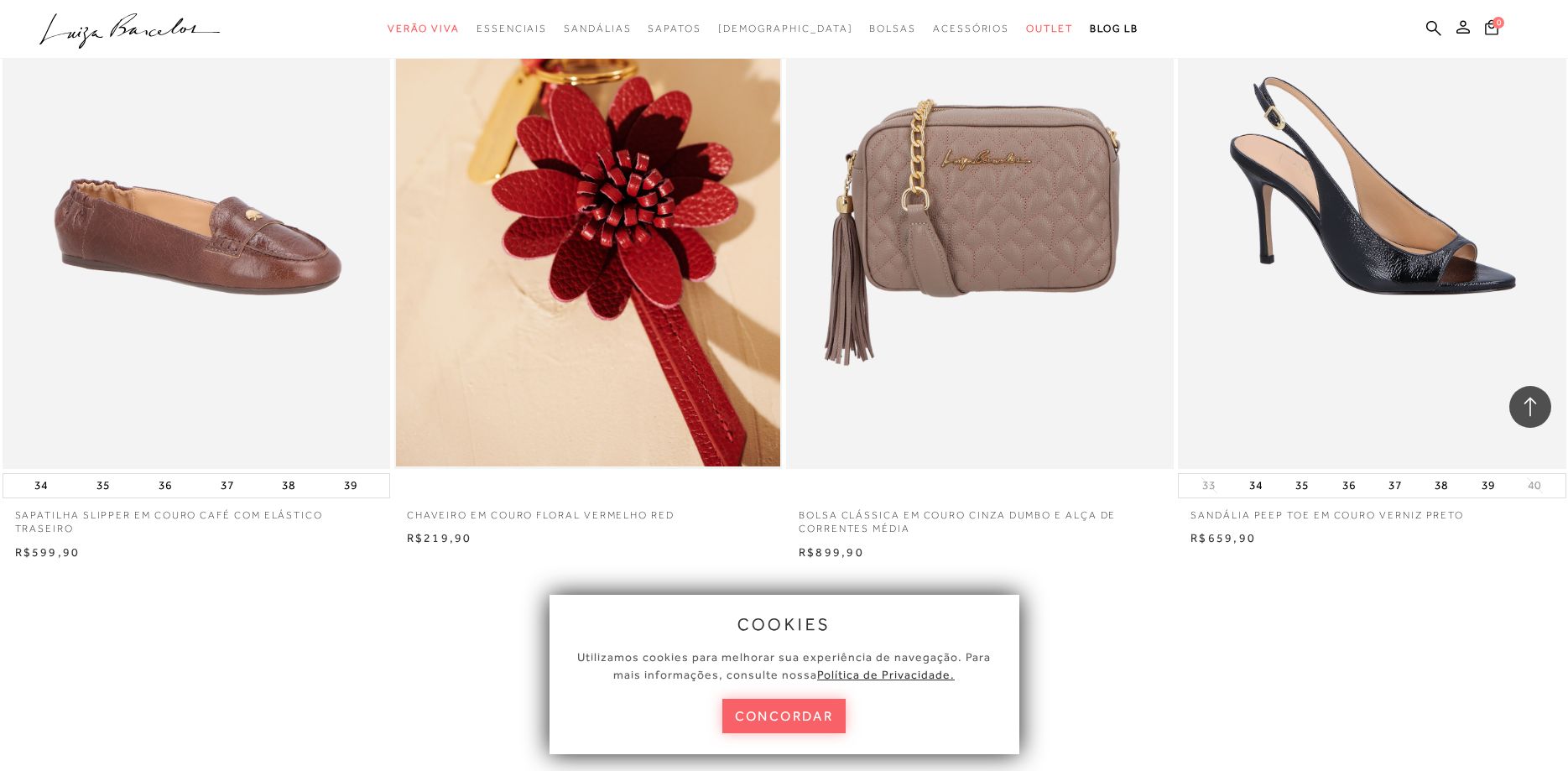
scroll to position [58001, 0]
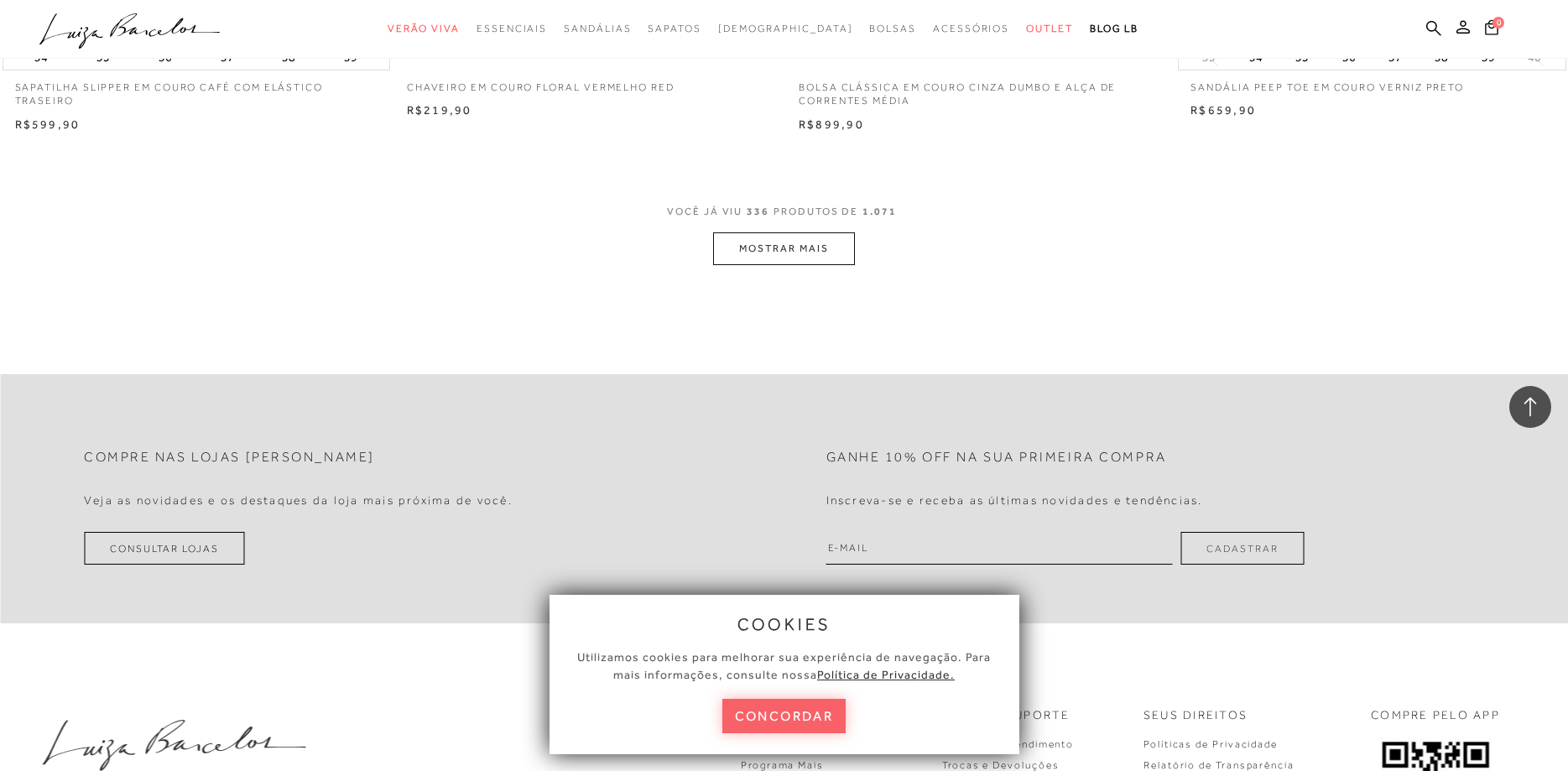
click at [840, 255] on button "MOSTRAR MAIS" at bounding box center [784, 248] width 141 height 33
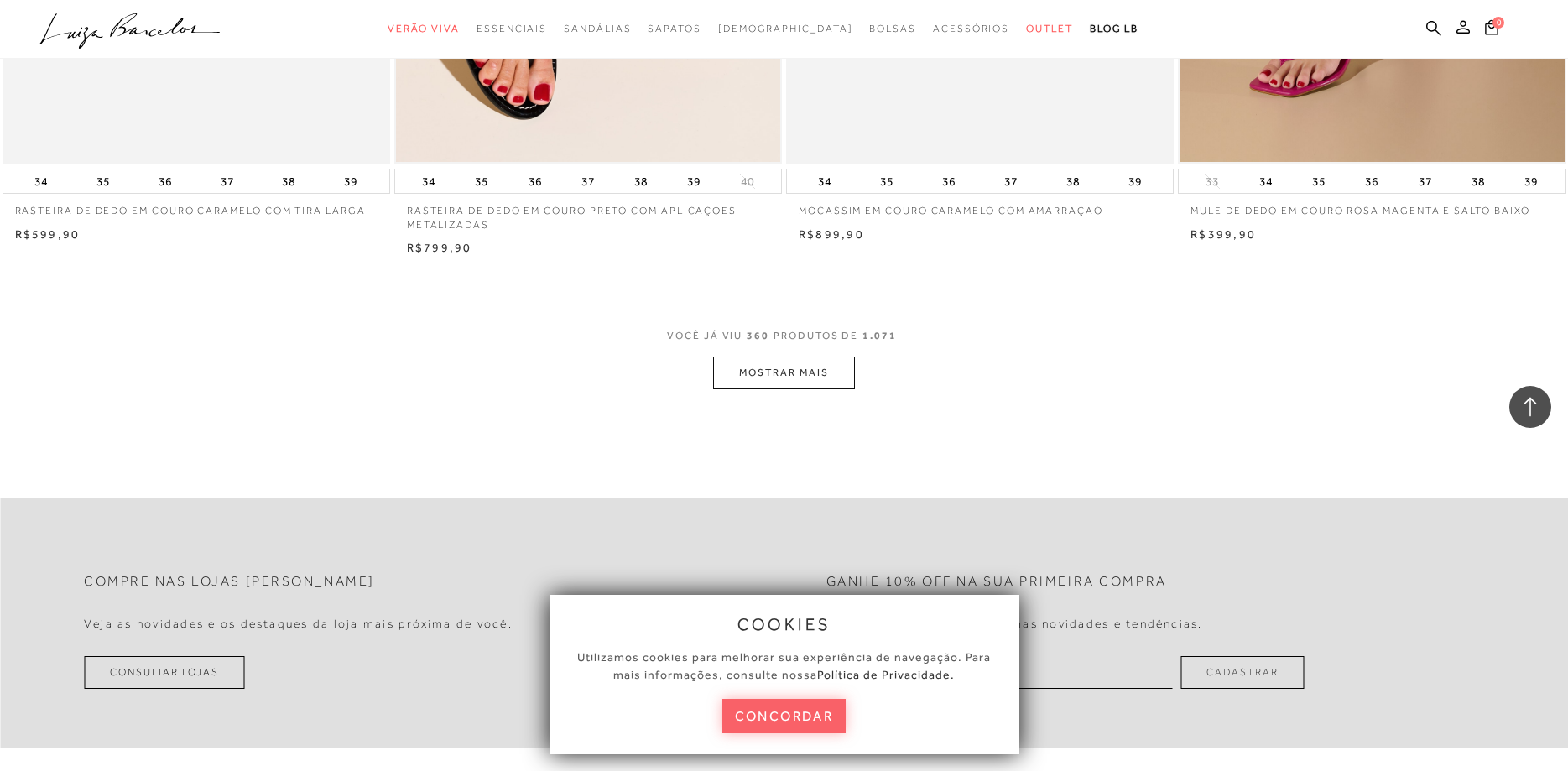
scroll to position [62110, 0]
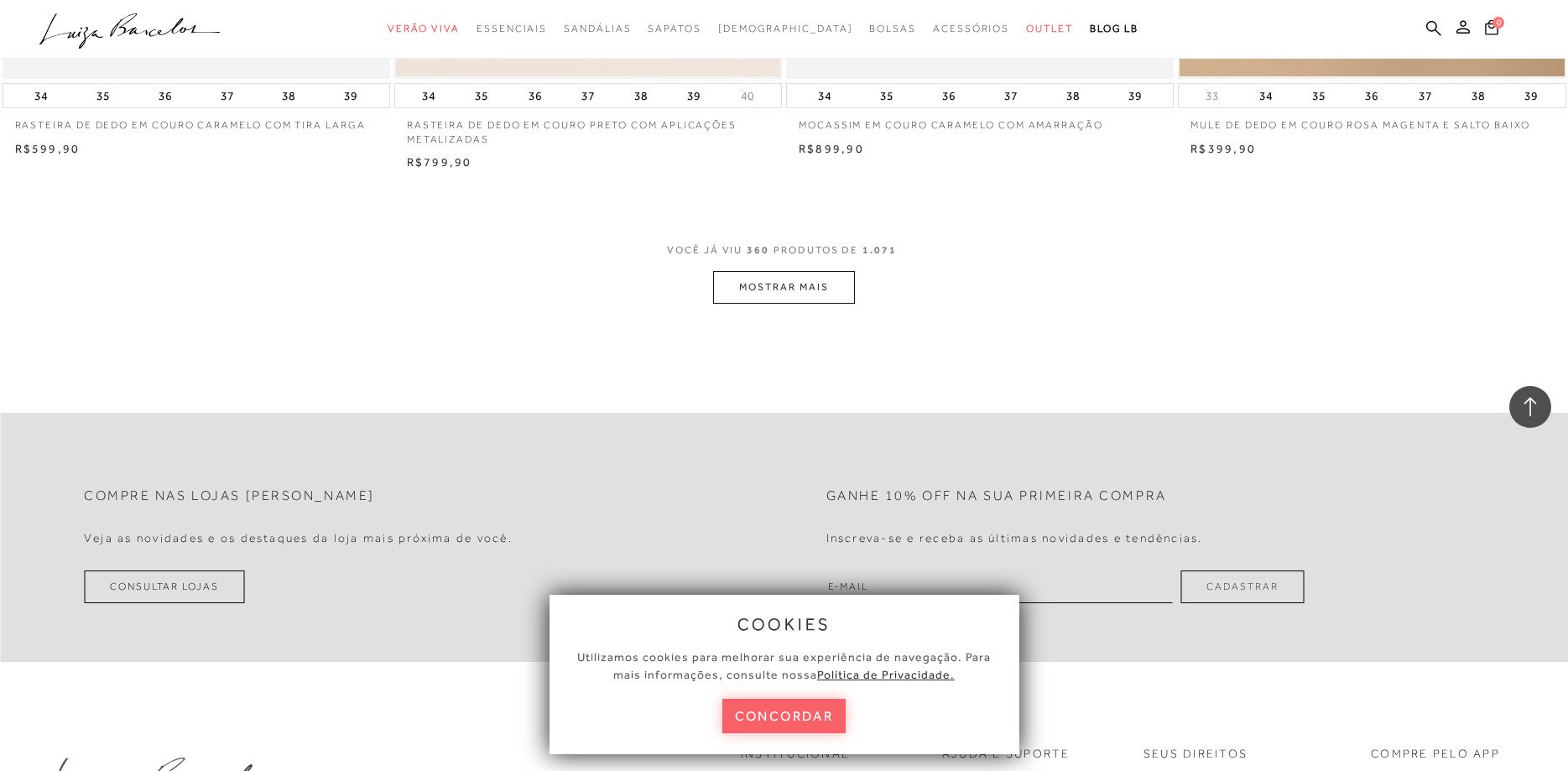
click at [807, 301] on button "MOSTRAR MAIS" at bounding box center [784, 287] width 141 height 33
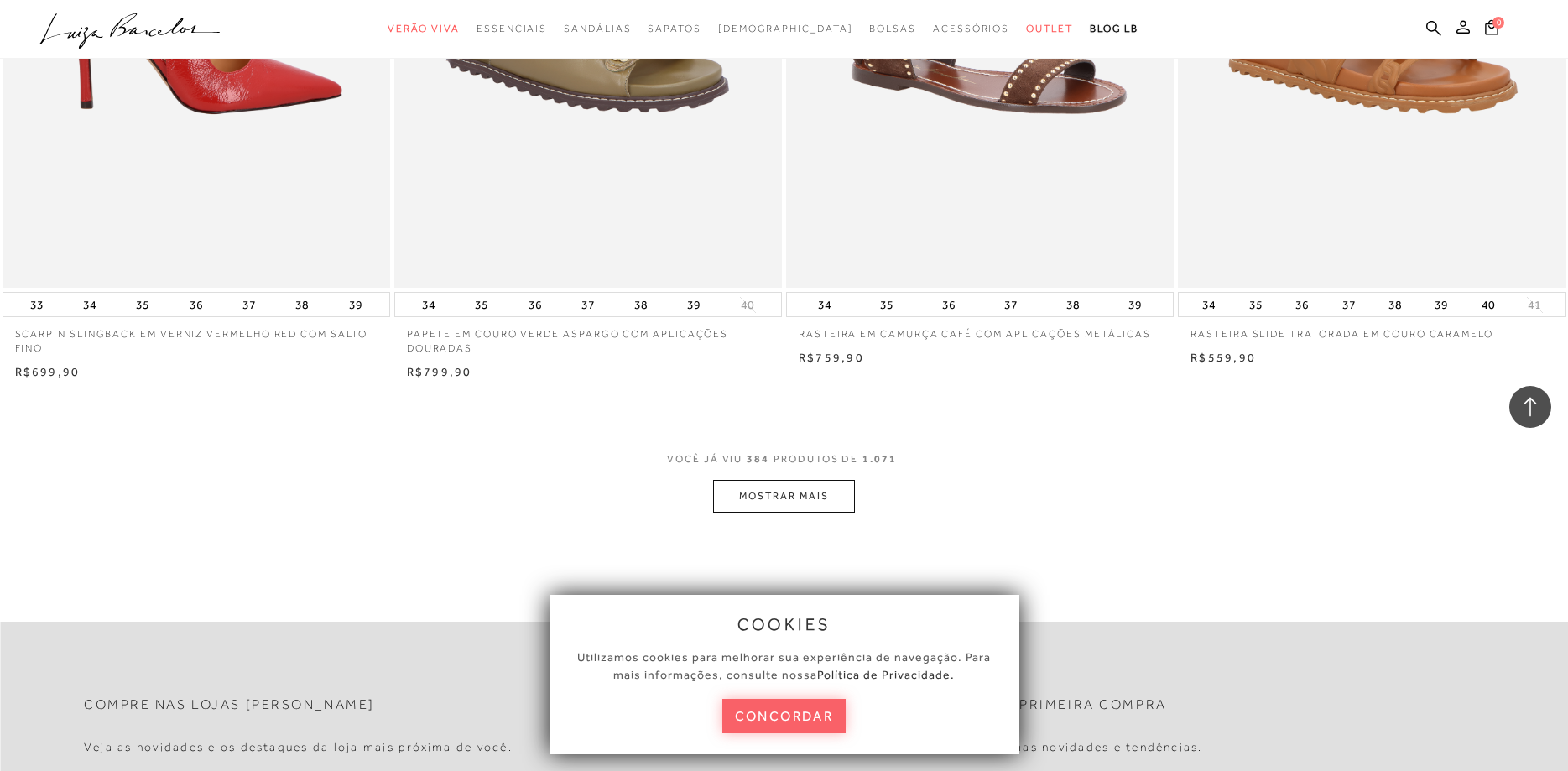
scroll to position [66132, 0]
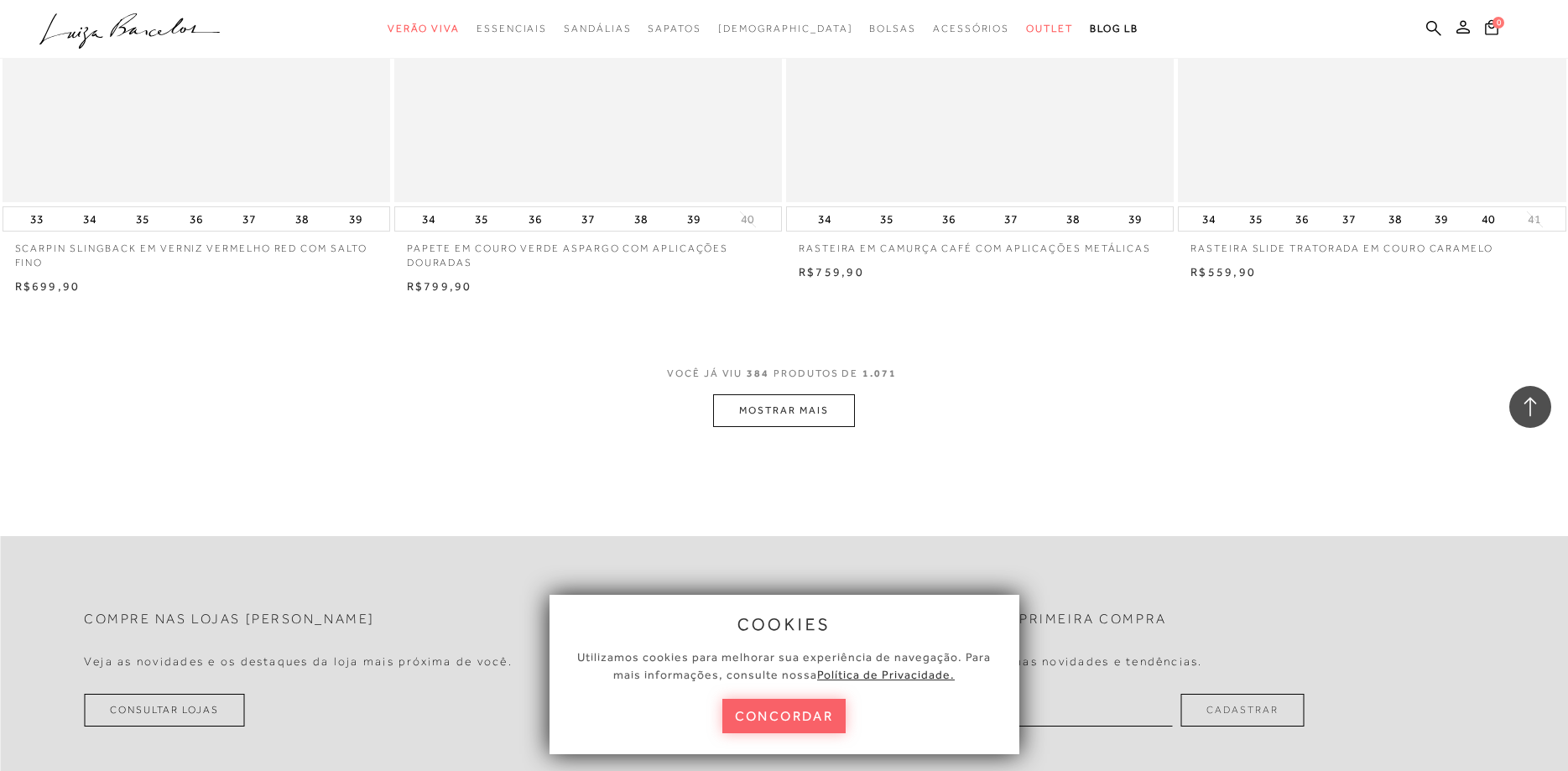
click at [804, 421] on button "MOSTRAR MAIS" at bounding box center [784, 411] width 141 height 33
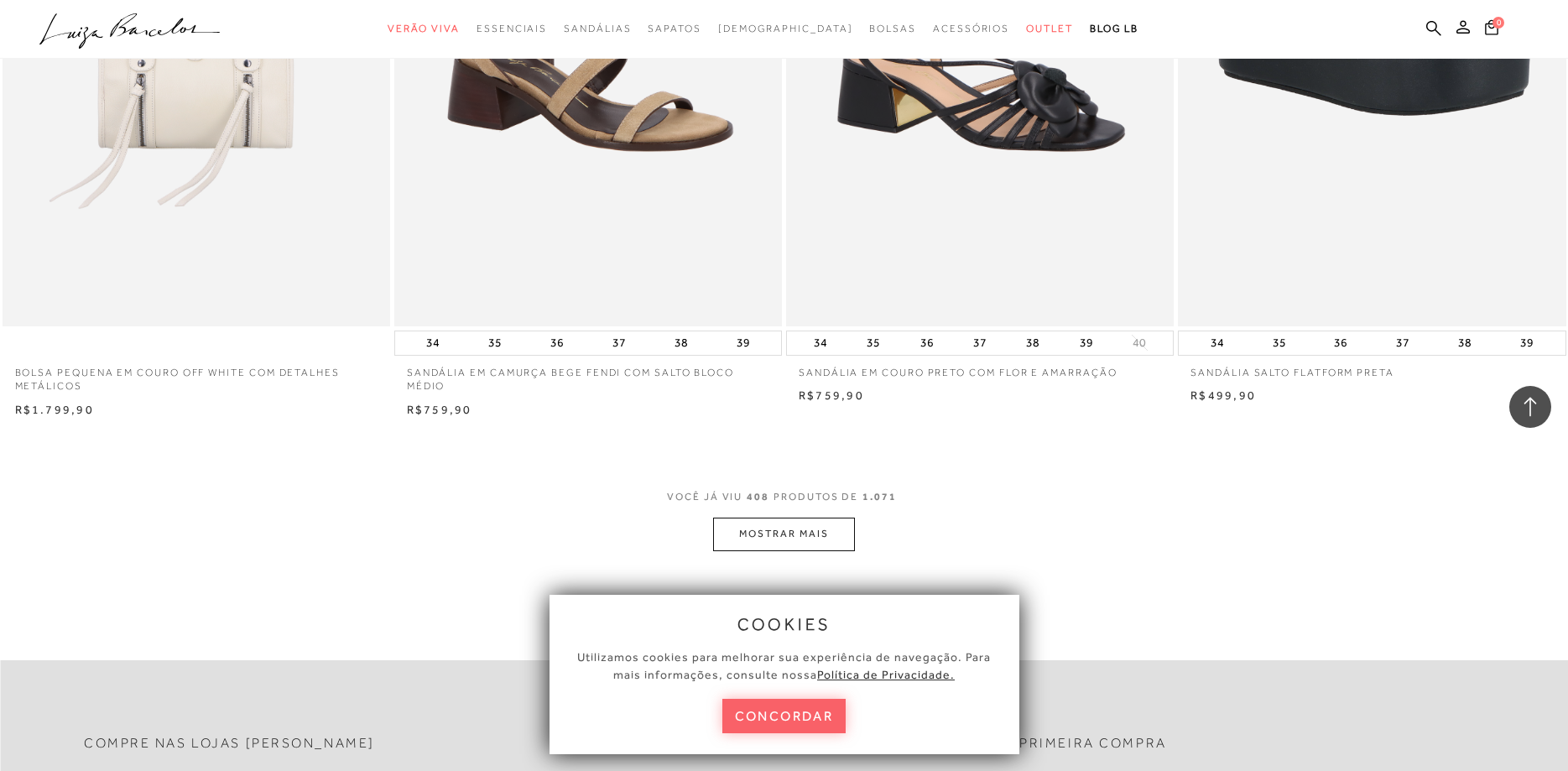
scroll to position [70325, 0]
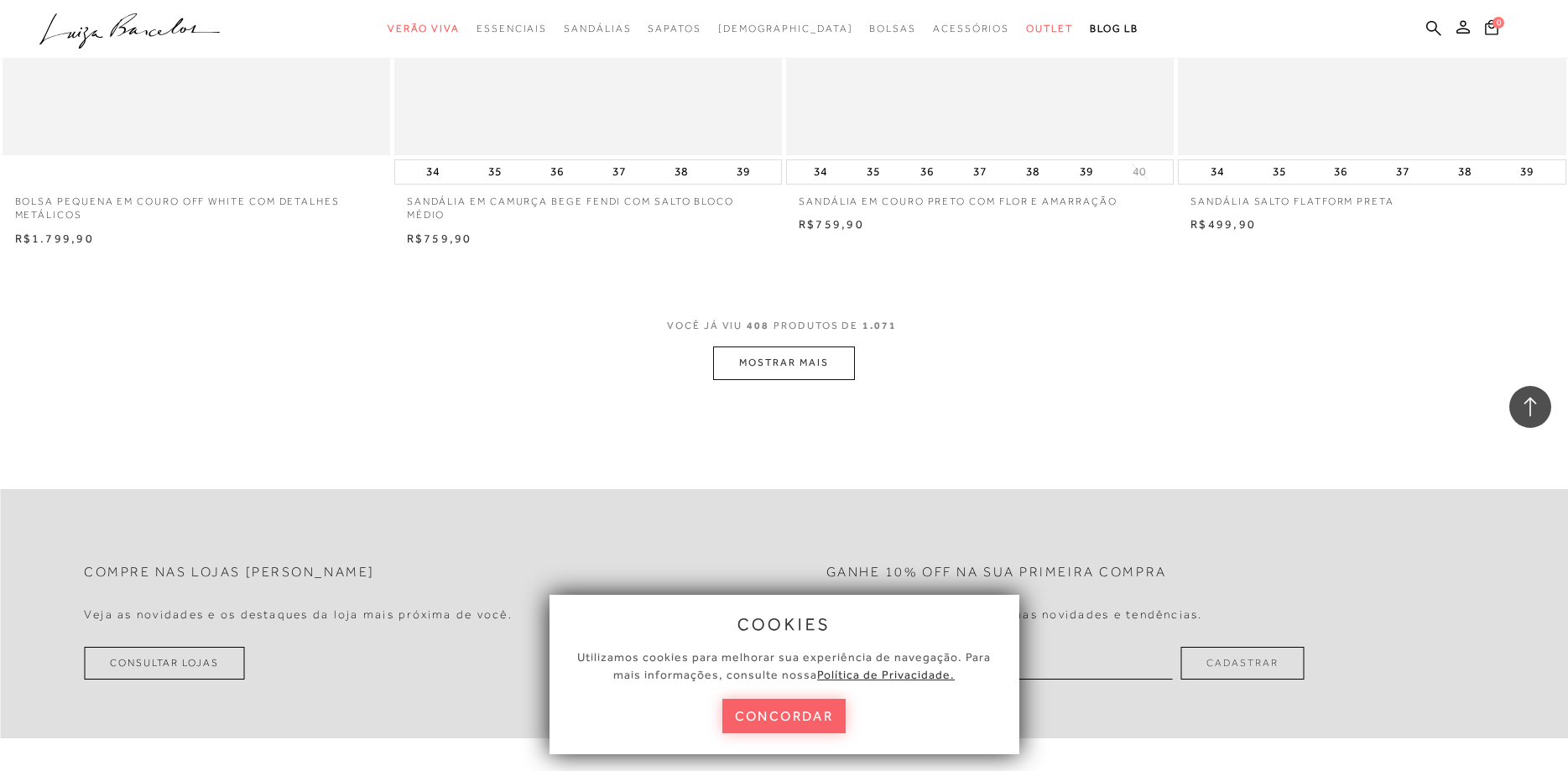
click at [751, 355] on button "MOSTRAR MAIS" at bounding box center [784, 362] width 141 height 33
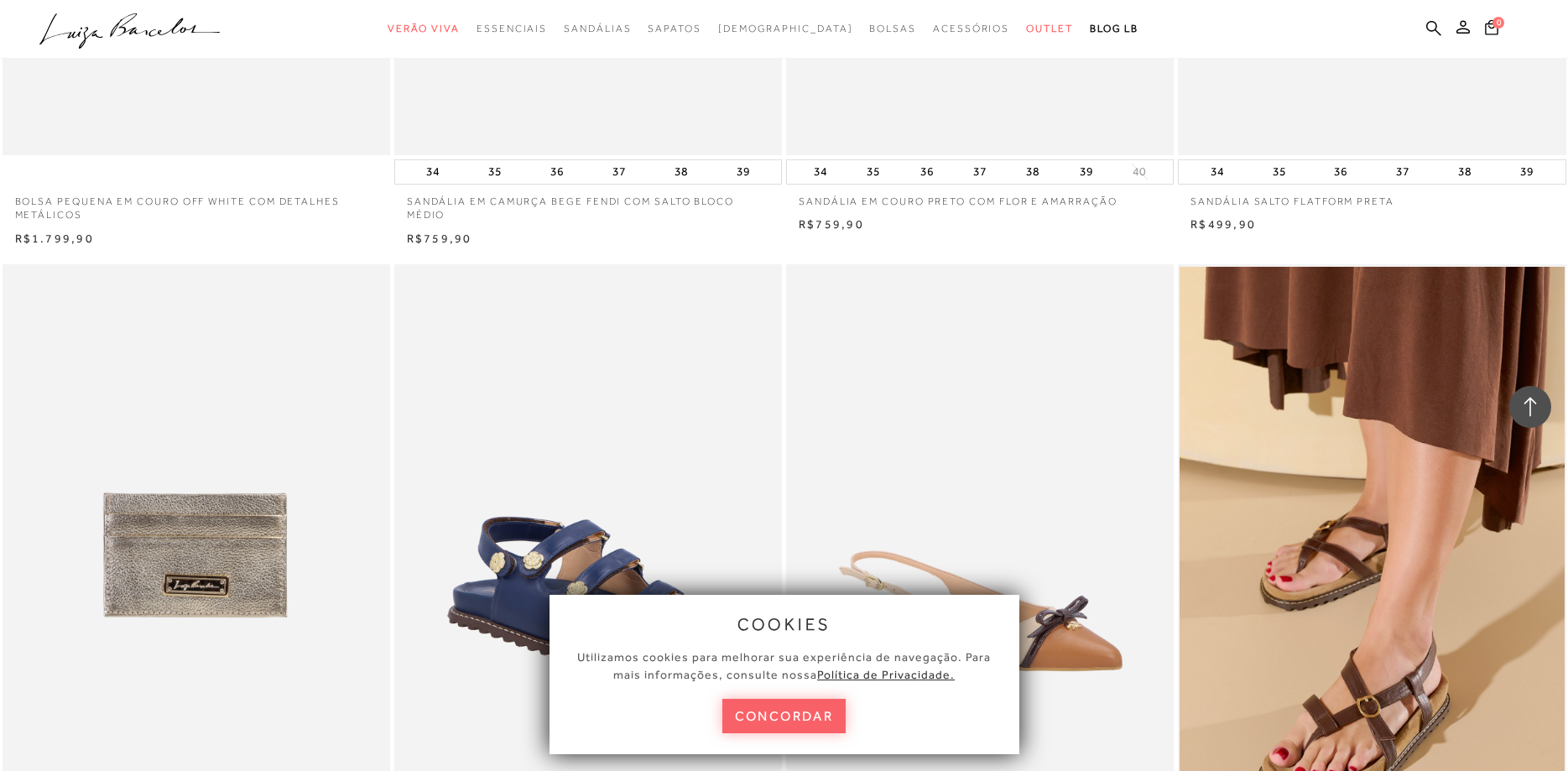
scroll to position [70496, 0]
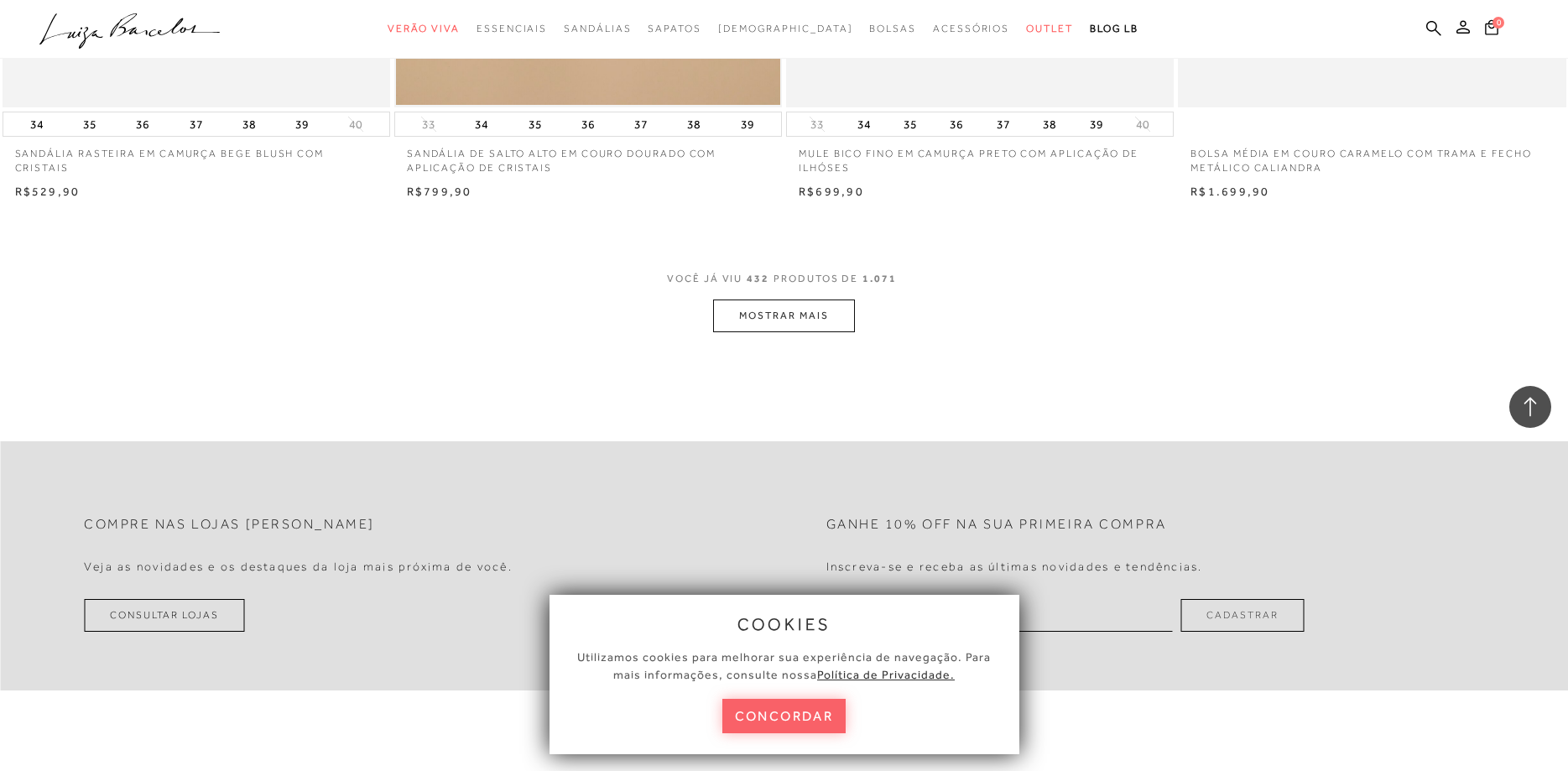
scroll to position [74604, 0]
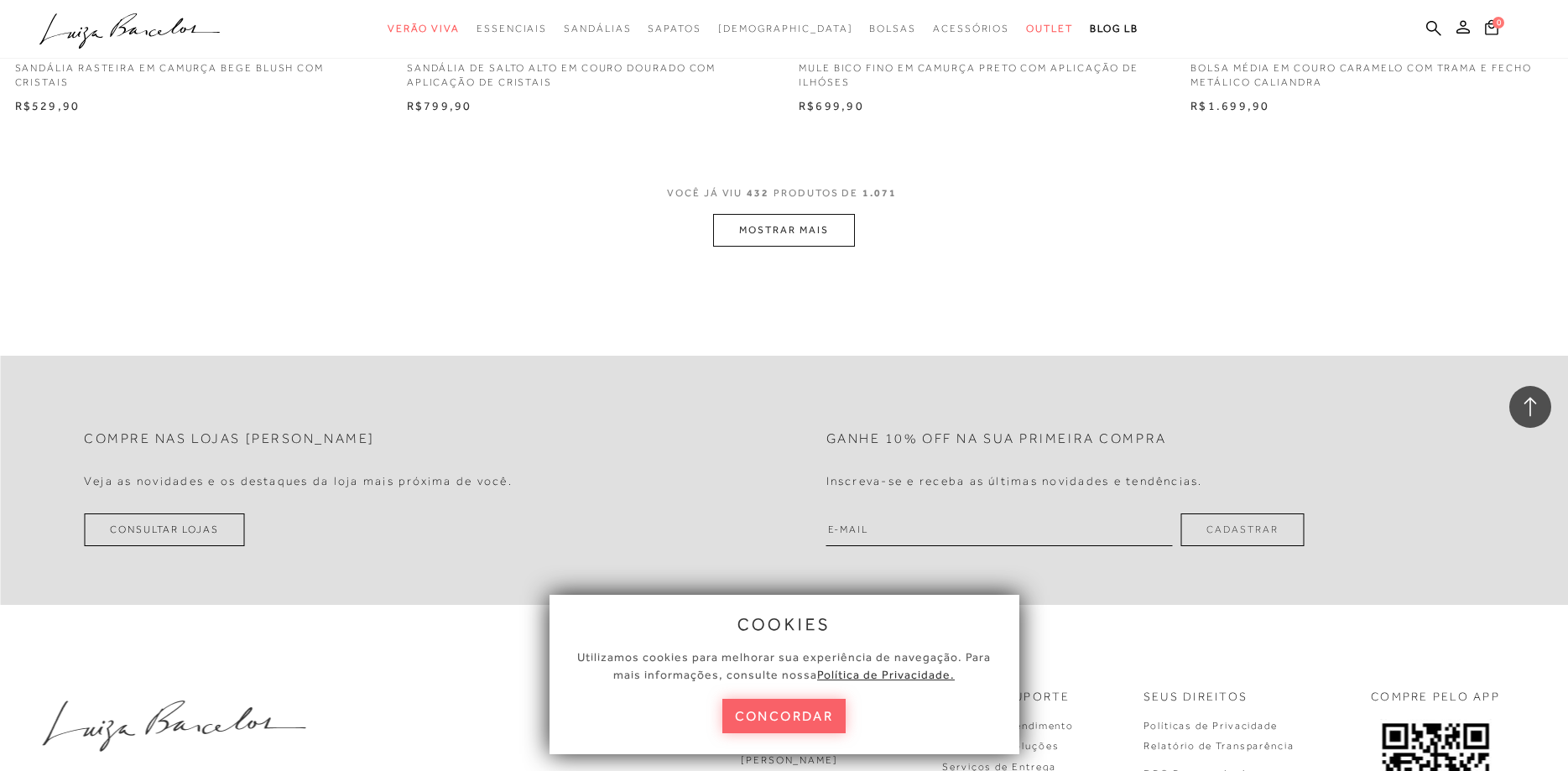
click at [783, 229] on button "MOSTRAR MAIS" at bounding box center [784, 229] width 141 height 33
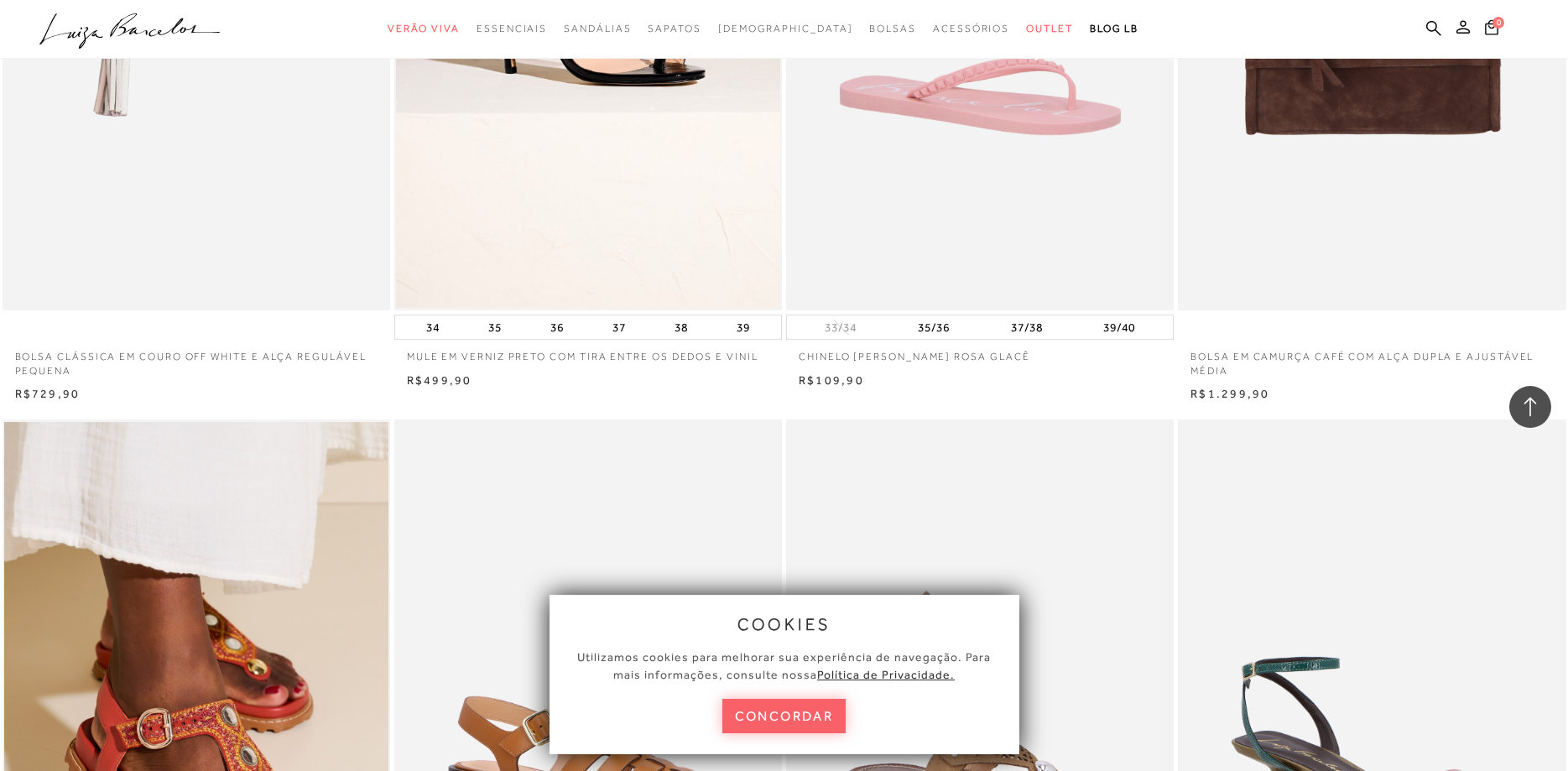
scroll to position [78113, 0]
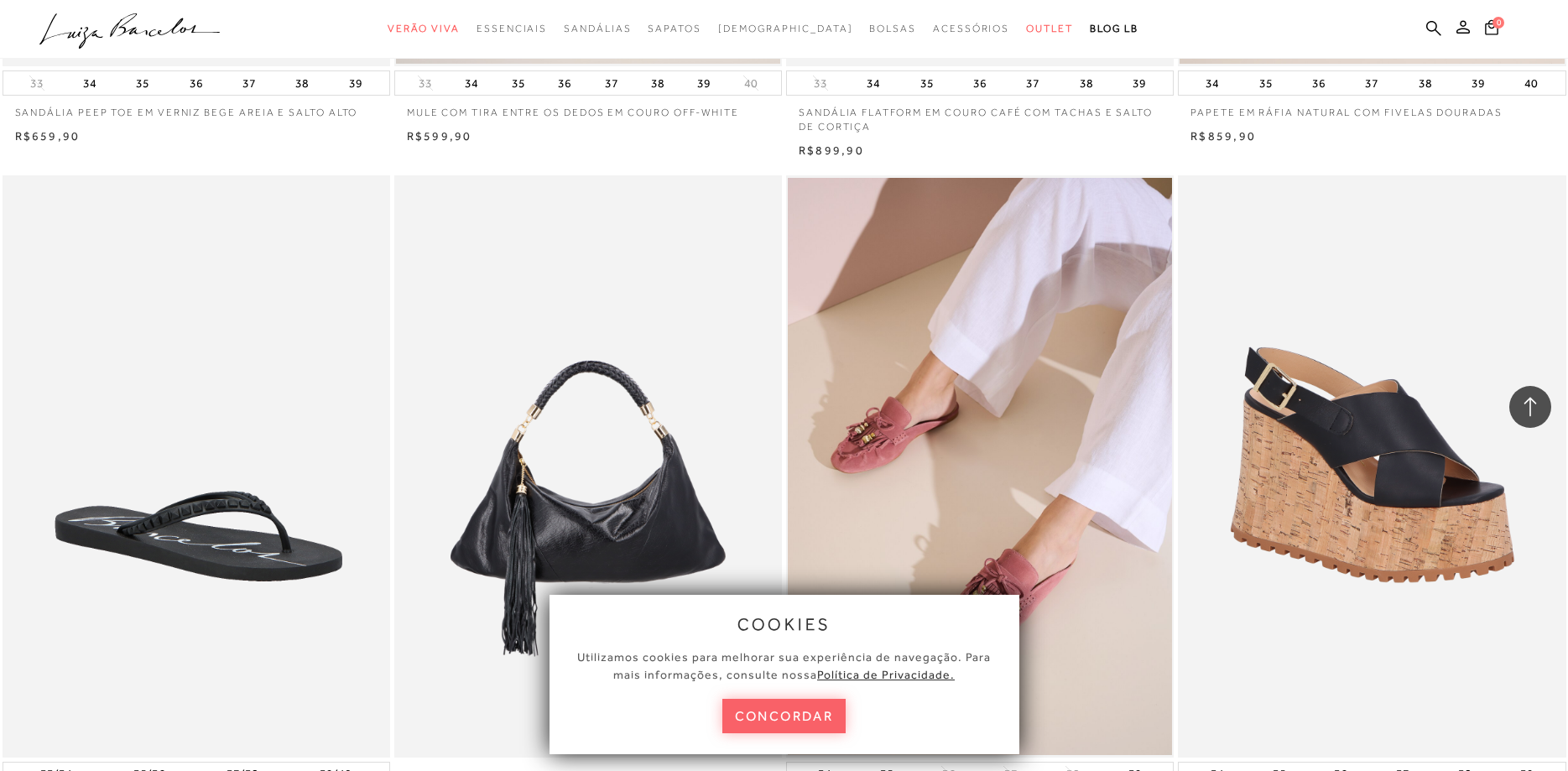
scroll to position [80424, 0]
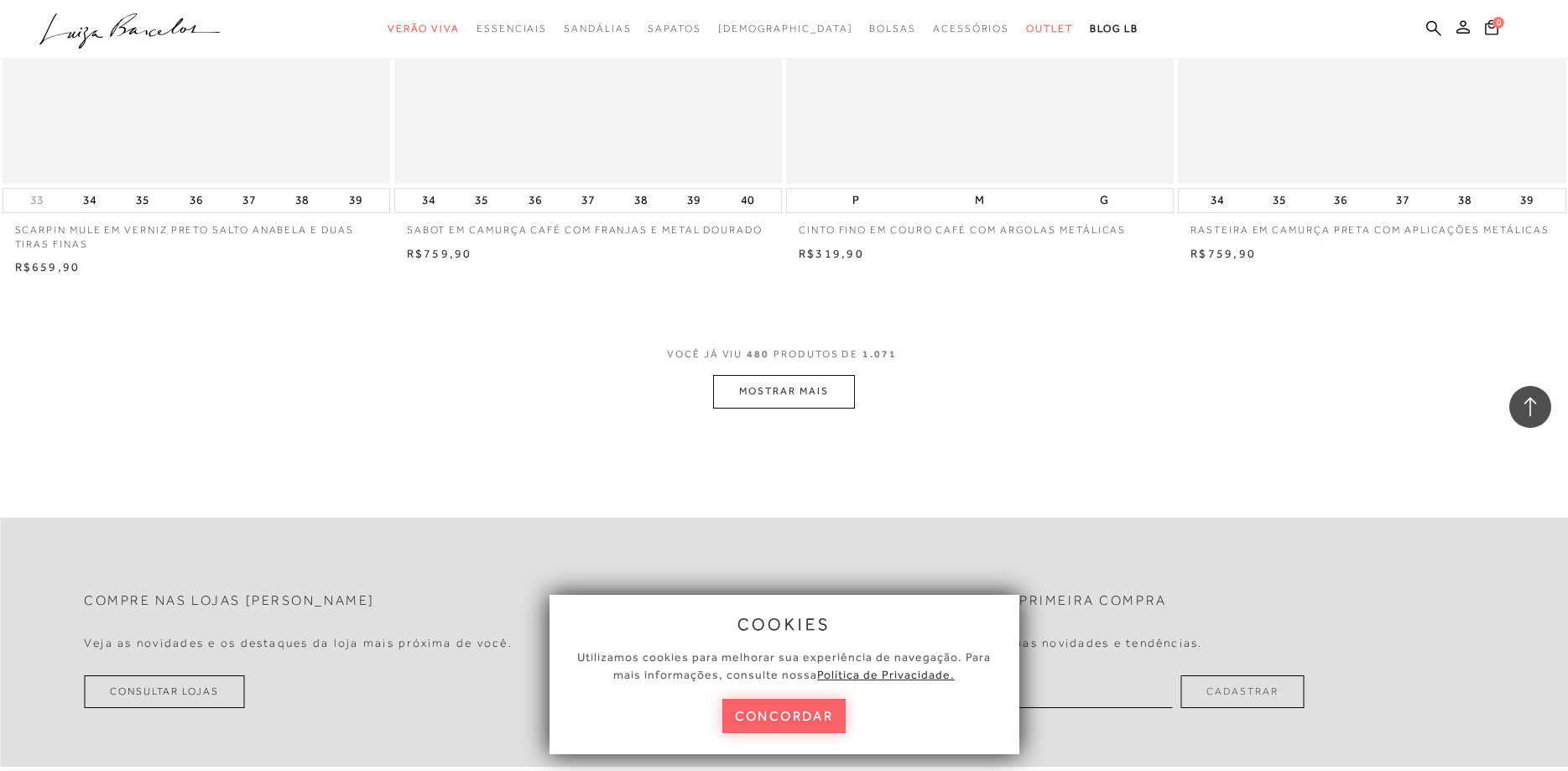
scroll to position [83107, 0]
